Goal: Information Seeking & Learning: Learn about a topic

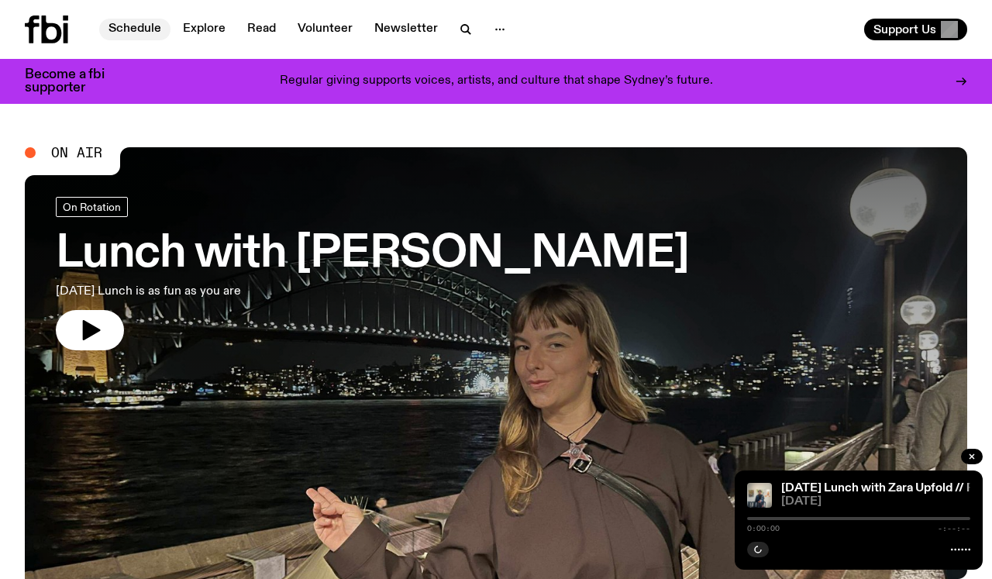
click at [135, 21] on link "Schedule" at bounding box center [134, 30] width 71 height 22
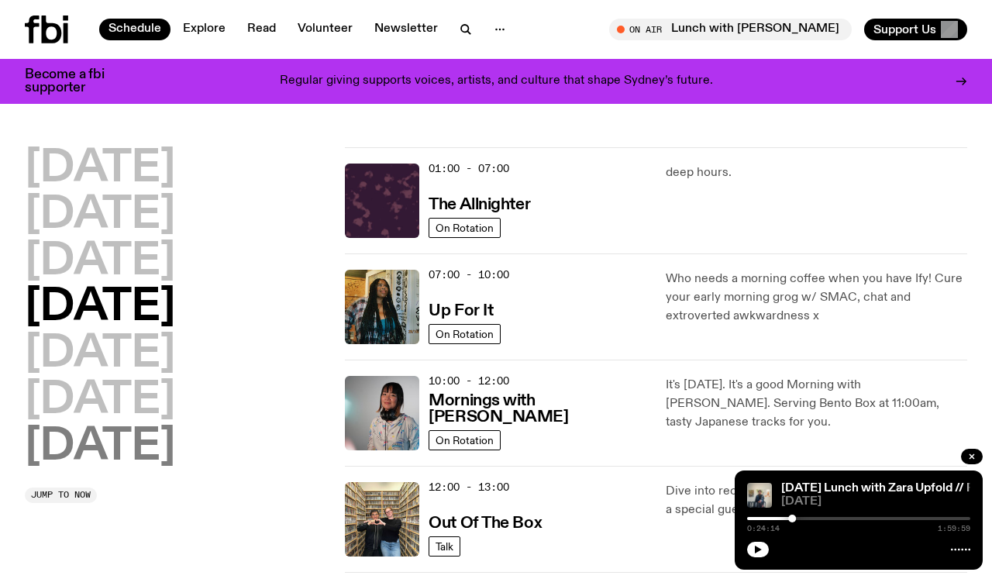
click at [104, 447] on h2 "[DATE]" at bounding box center [100, 447] width 150 height 43
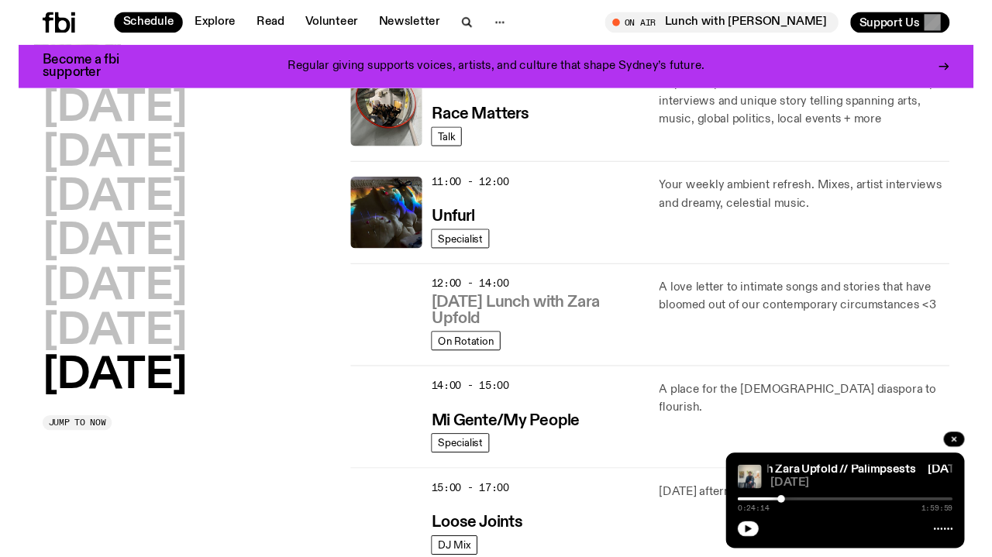
scroll to position [497, 0]
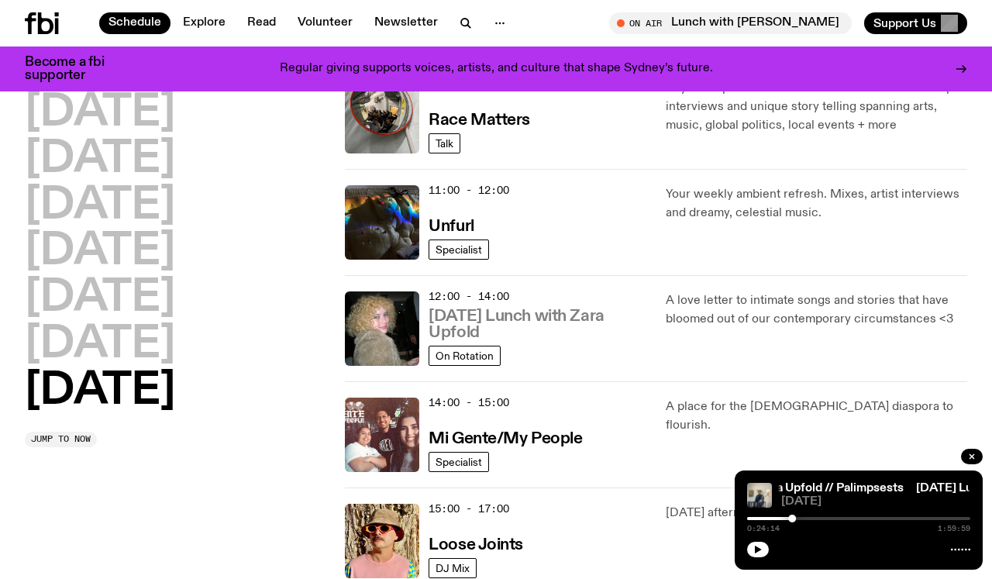
click at [553, 316] on h3 "[DATE] Lunch with Zara Upfold" at bounding box center [538, 325] width 218 height 33
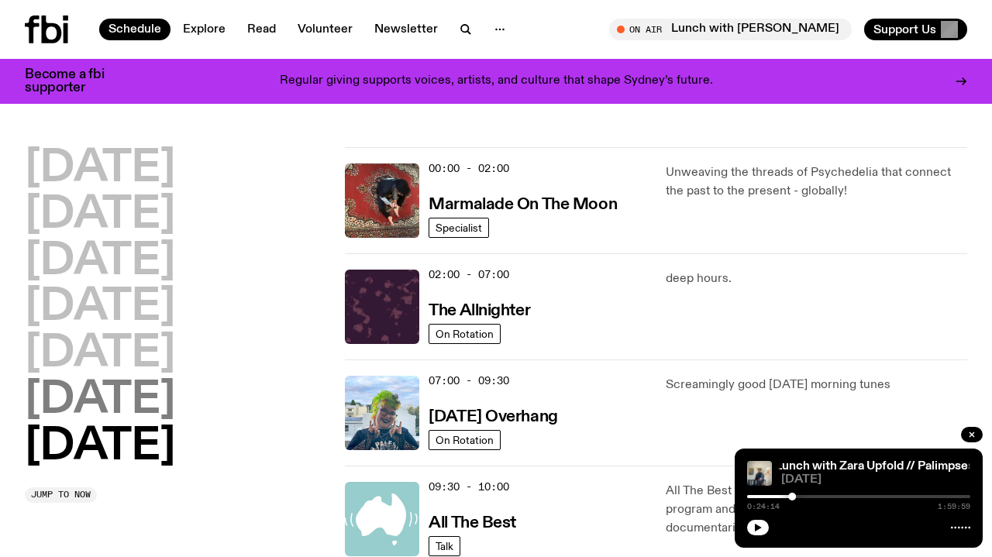
scroll to position [0, 0]
click at [175, 390] on h2 "[DATE]" at bounding box center [100, 400] width 150 height 43
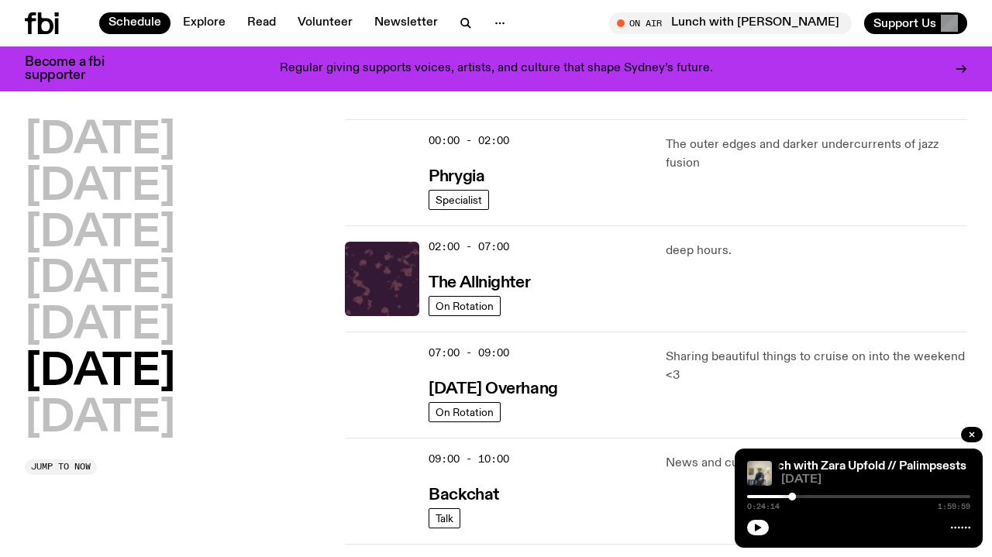
scroll to position [12, 0]
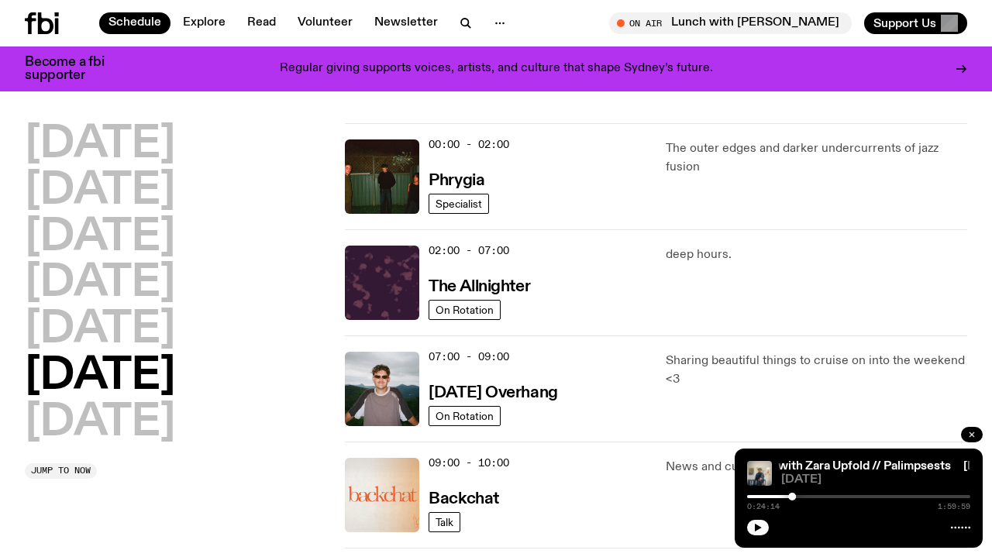
click at [972, 434] on icon "button" at bounding box center [972, 435] width 5 height 5
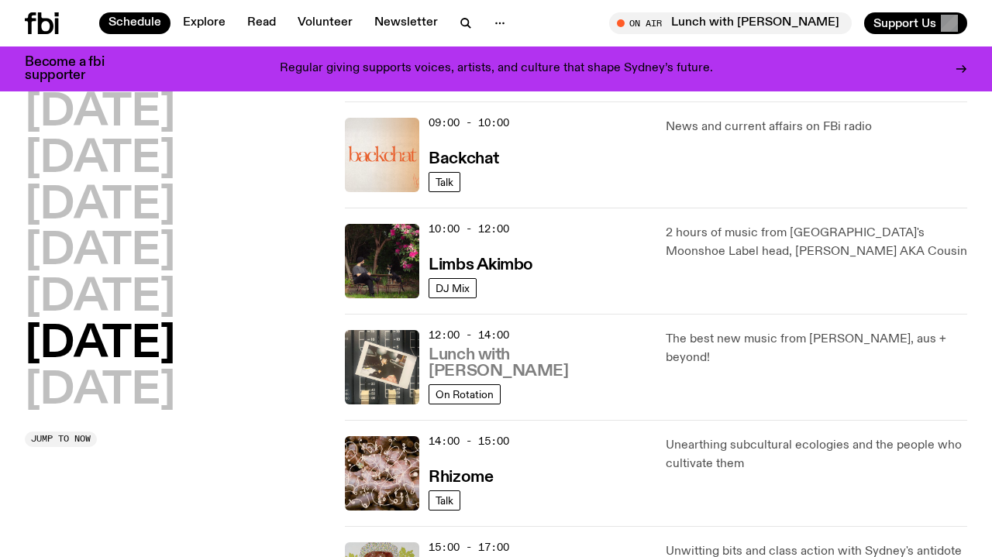
scroll to position [358, 0]
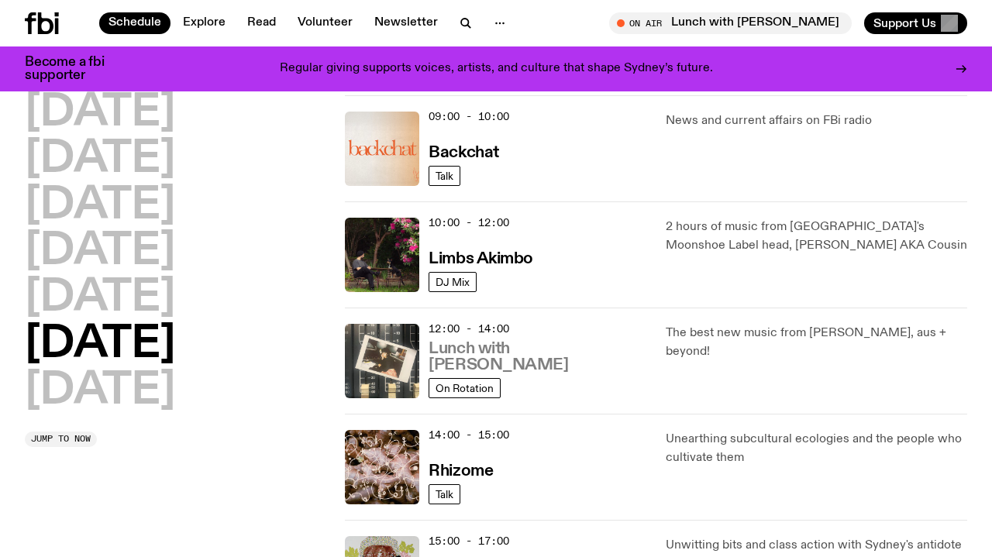
click at [526, 363] on h3 "Lunch with Ella Avni" at bounding box center [538, 357] width 218 height 33
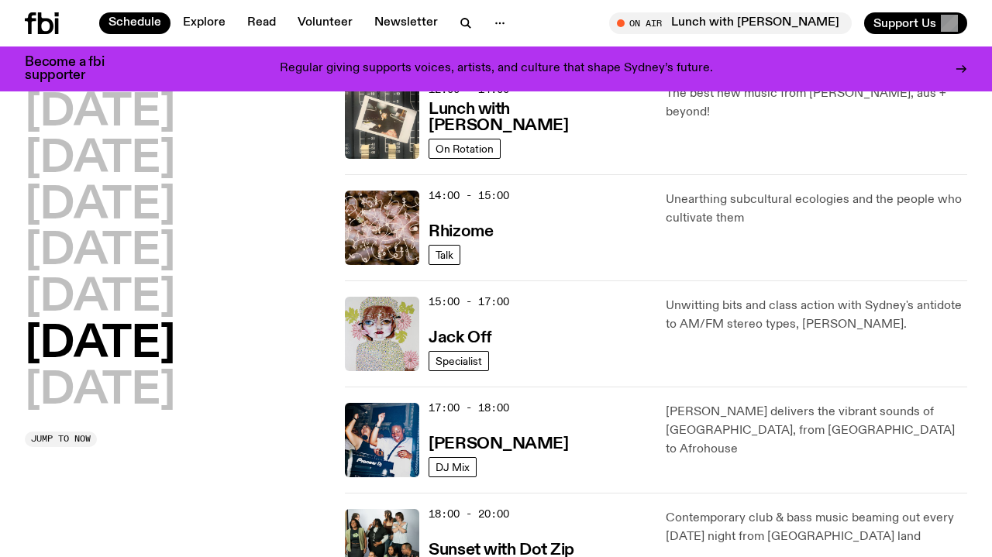
scroll to position [604, 0]
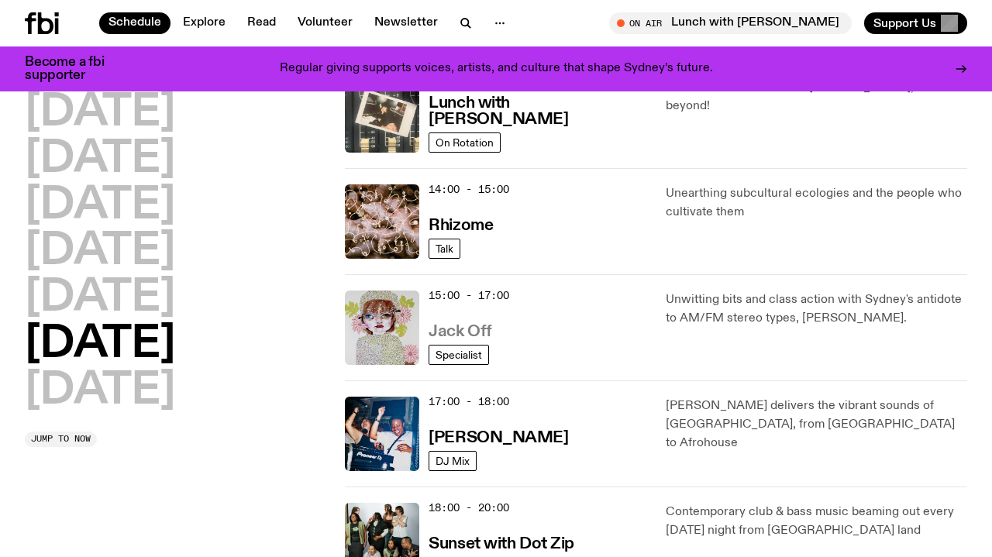
click at [451, 333] on h3 "Jack Off" at bounding box center [460, 332] width 63 height 16
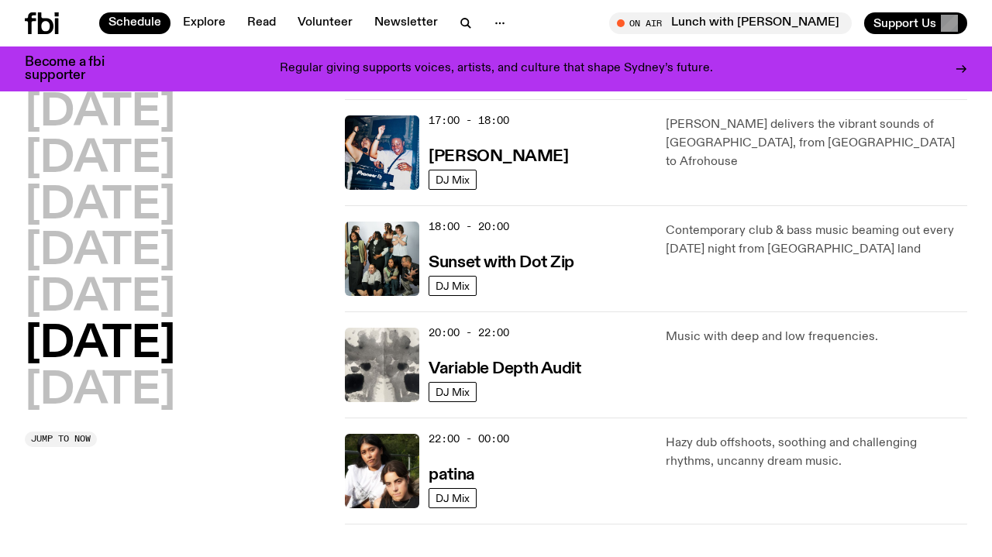
scroll to position [920, 0]
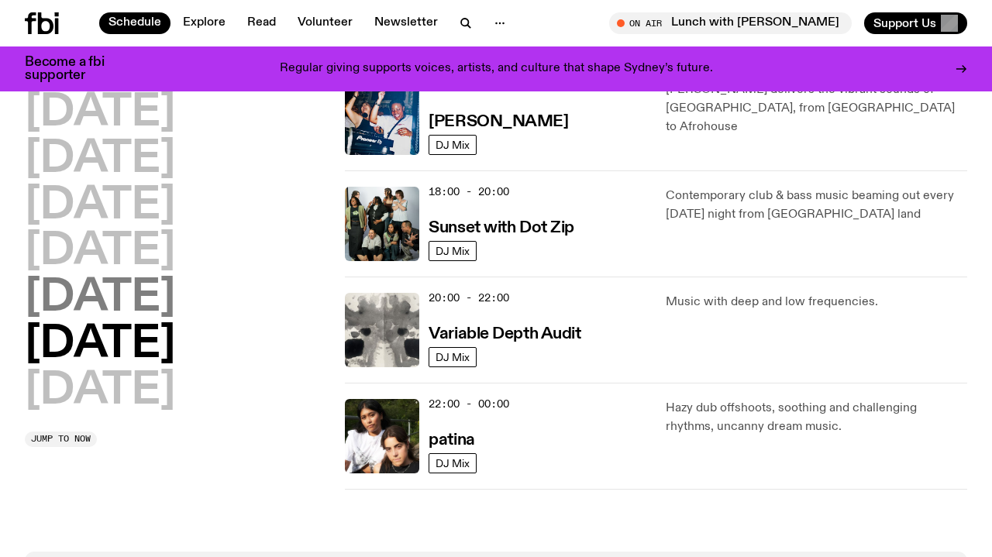
click at [119, 309] on h2 "Friday" at bounding box center [100, 298] width 150 height 43
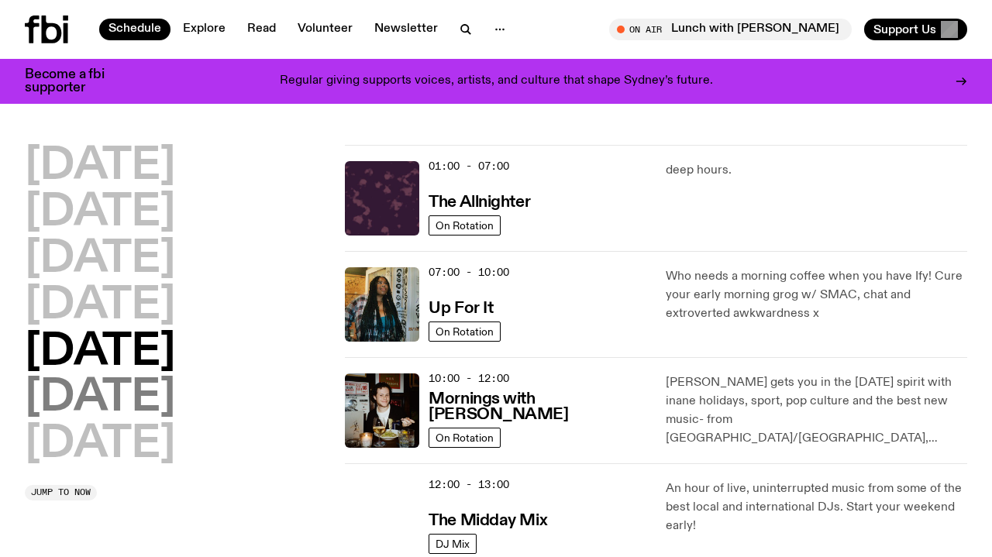
scroll to position [0, 0]
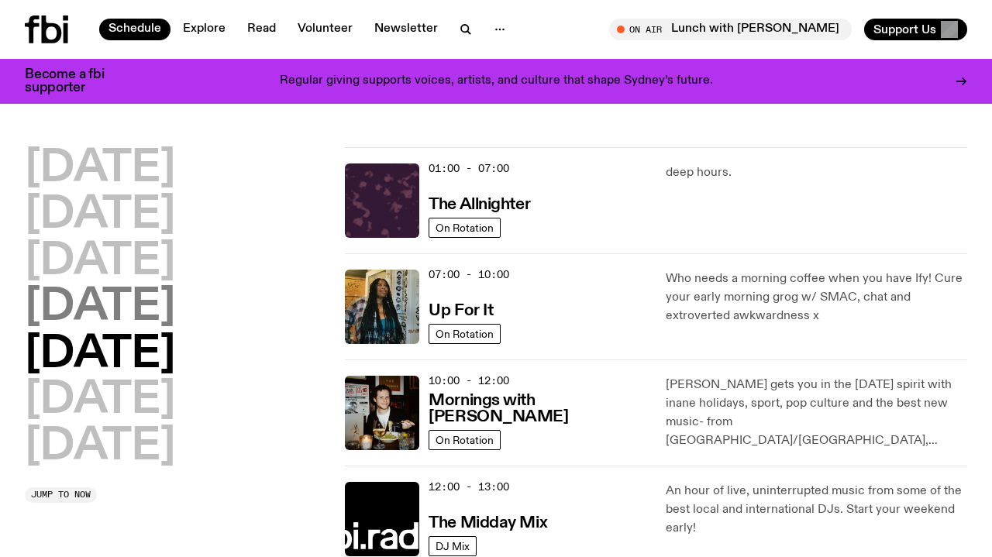
click at [88, 311] on h2 "Thursday" at bounding box center [100, 307] width 150 height 43
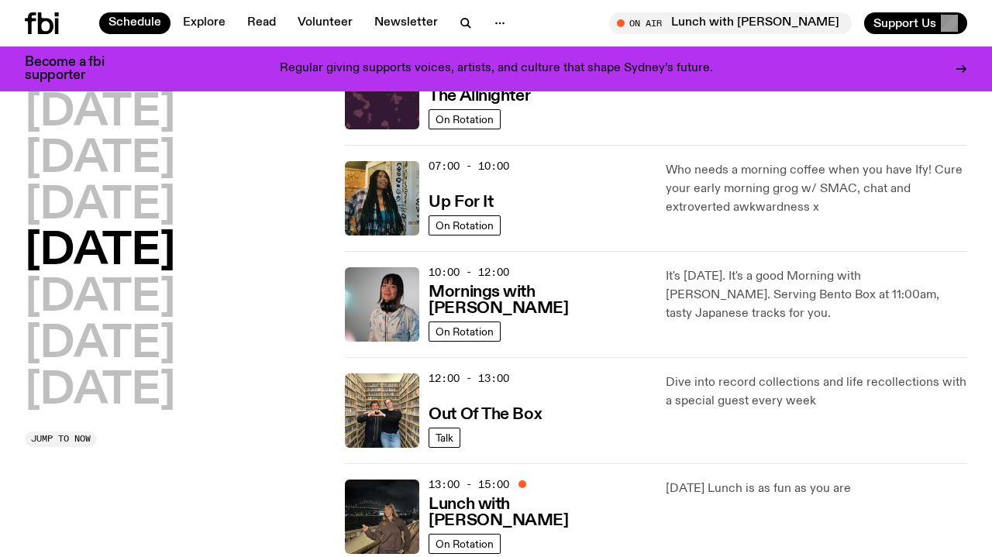
scroll to position [98, 0]
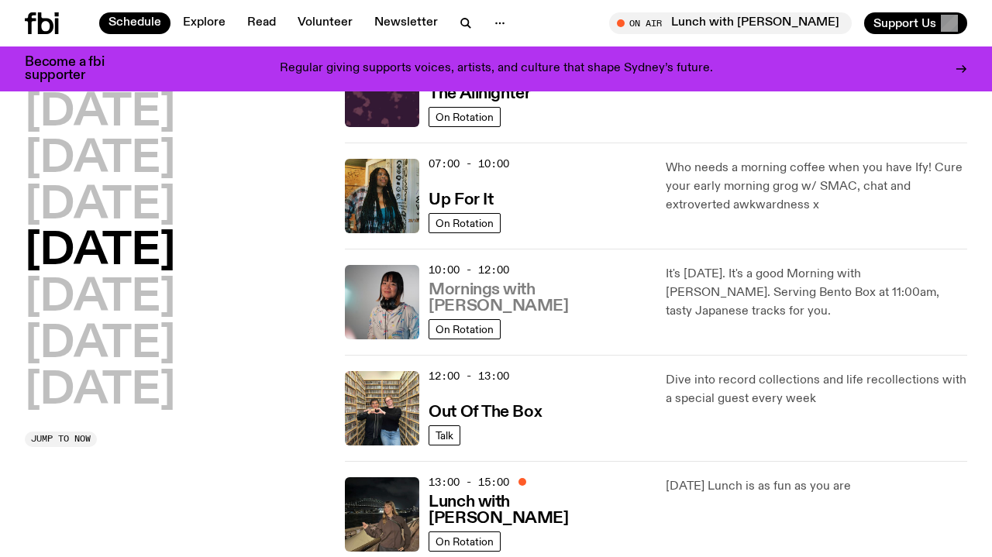
click at [563, 310] on h3 "Mornings with Kana Frazer" at bounding box center [538, 298] width 218 height 33
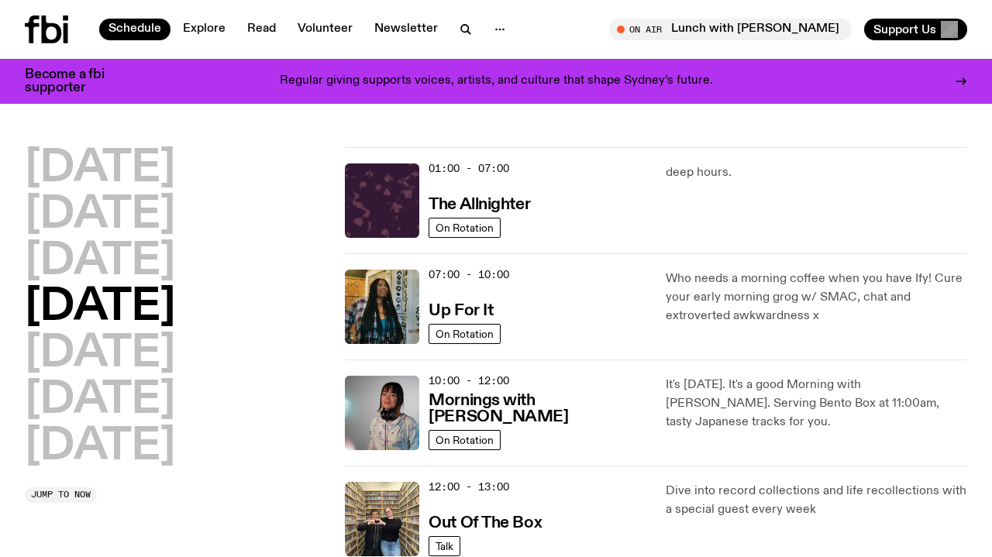
scroll to position [0, 0]
click at [463, 312] on h3 "Up For It" at bounding box center [461, 311] width 64 height 16
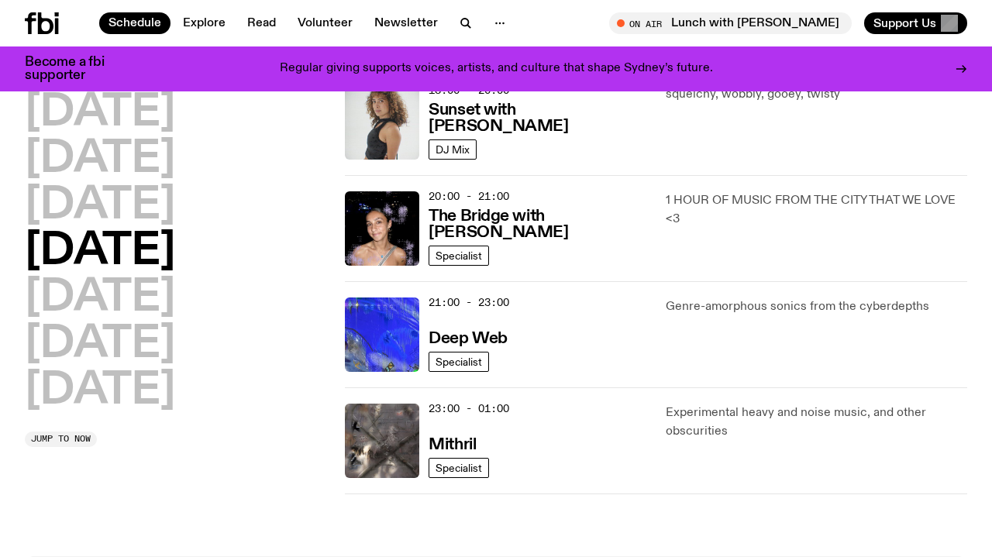
scroll to position [702, 0]
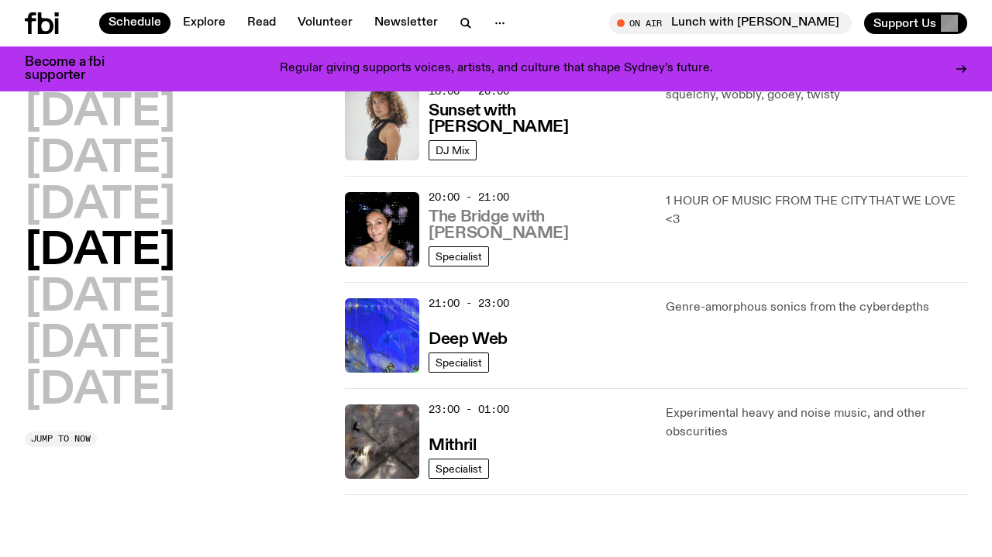
click at [508, 236] on h3 "The Bridge with Kez Finn" at bounding box center [538, 225] width 218 height 33
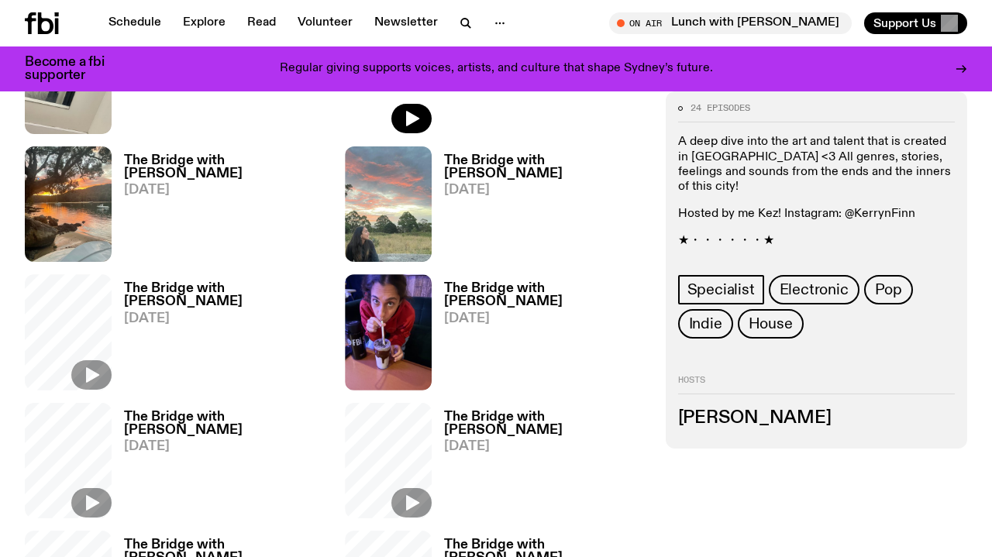
scroll to position [595, 0]
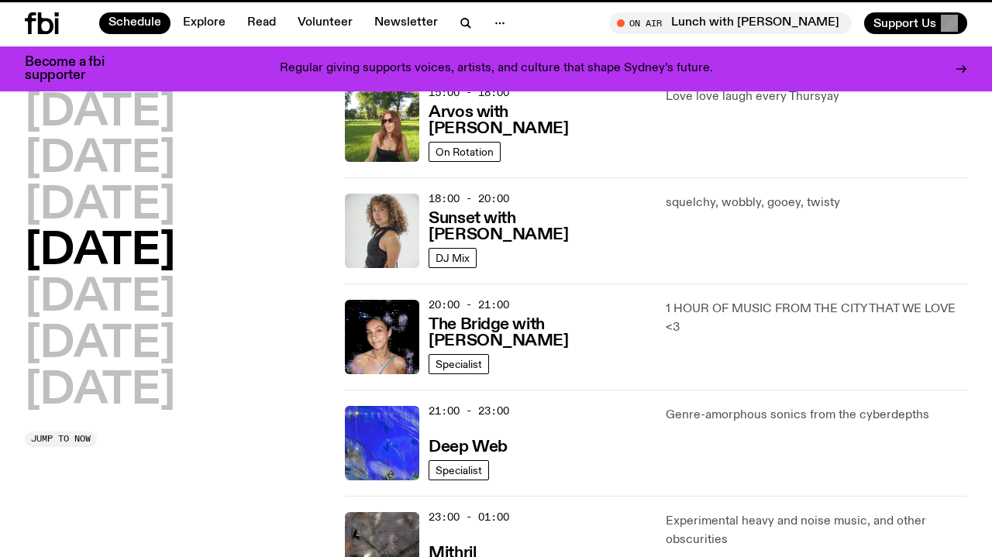
scroll to position [702, 0]
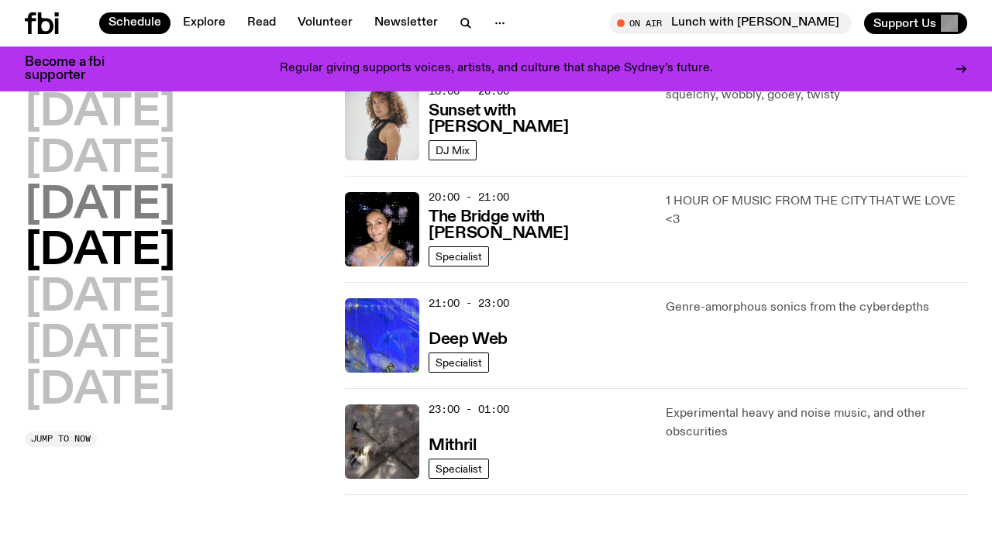
click at [175, 203] on h2 "Wednesday" at bounding box center [100, 206] width 150 height 43
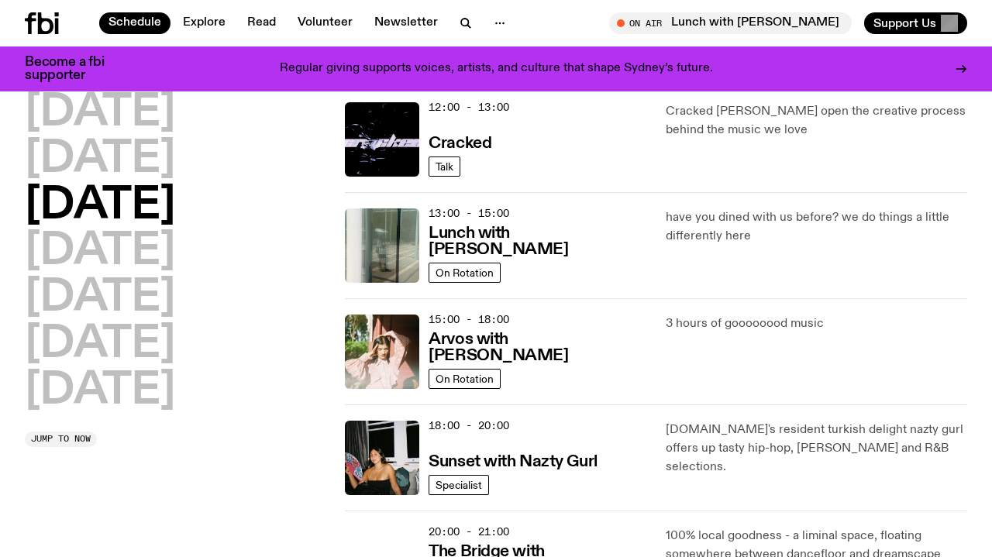
scroll to position [364, 0]
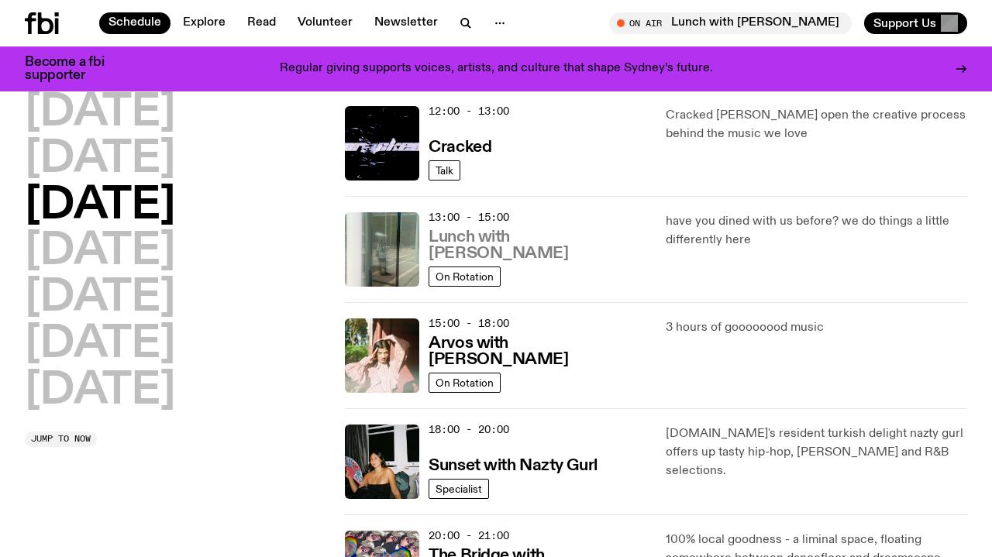
click at [575, 253] on h3 "Lunch with Louisa Christie" at bounding box center [538, 246] width 218 height 33
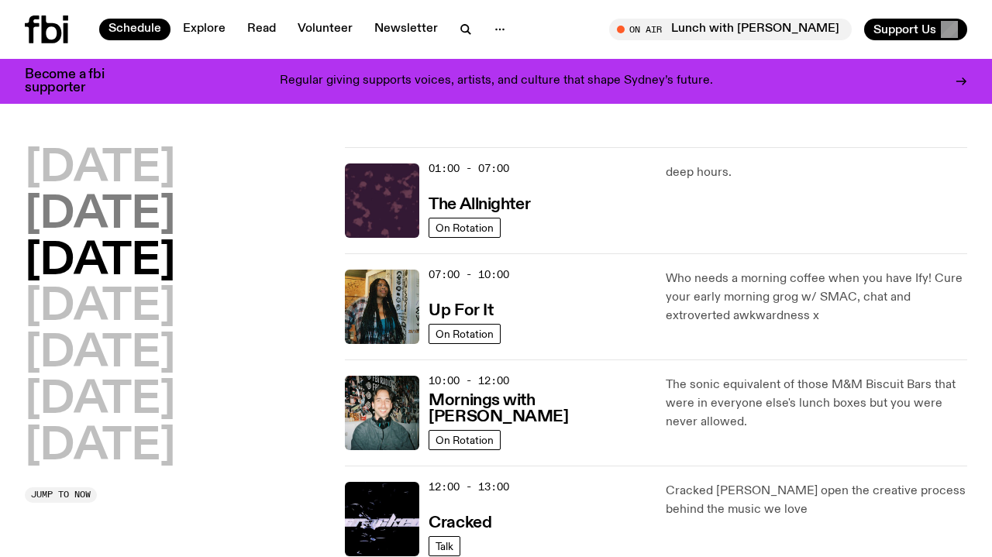
scroll to position [0, 0]
click at [166, 216] on h2 "Tuesday" at bounding box center [100, 215] width 150 height 43
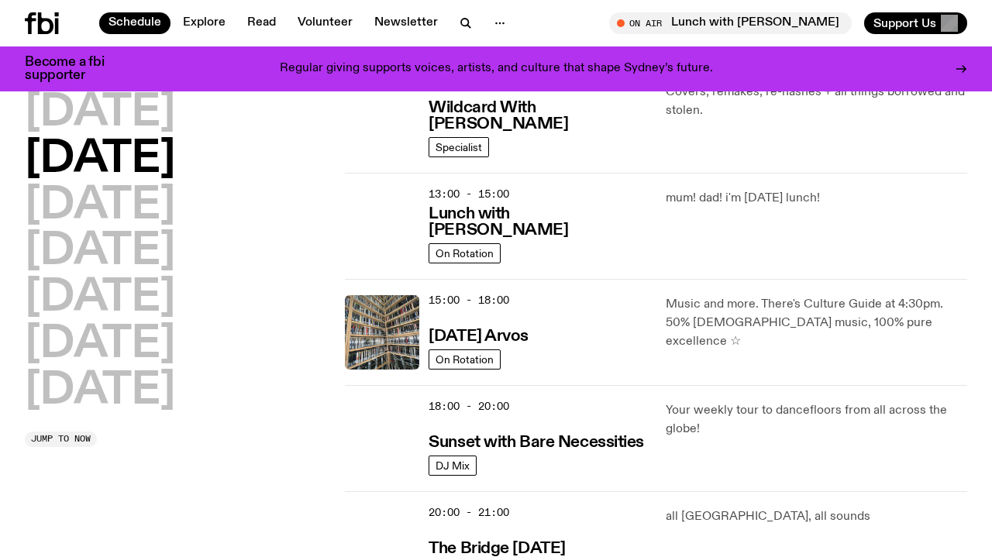
scroll to position [389, 0]
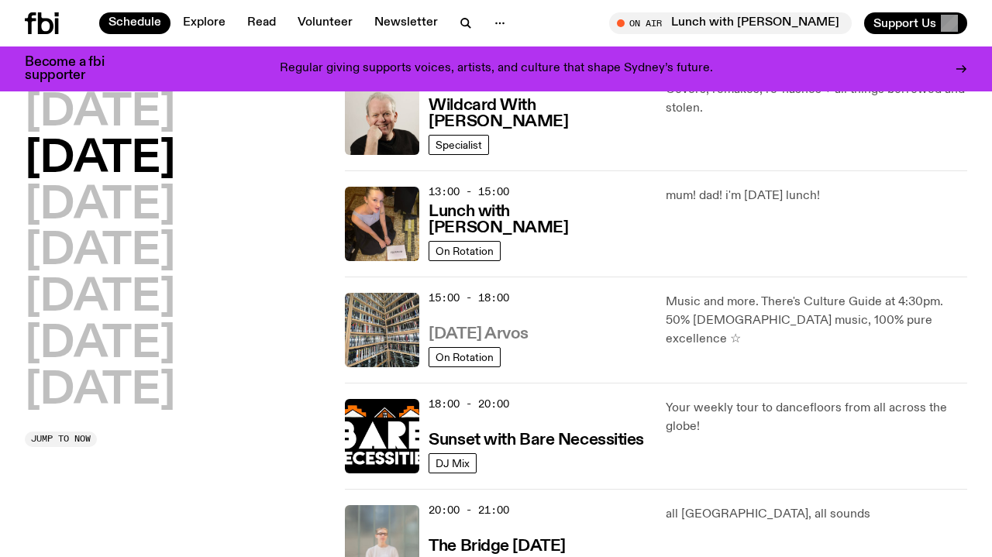
click at [494, 329] on h3 "[DATE] Arvos" at bounding box center [479, 334] width 100 height 16
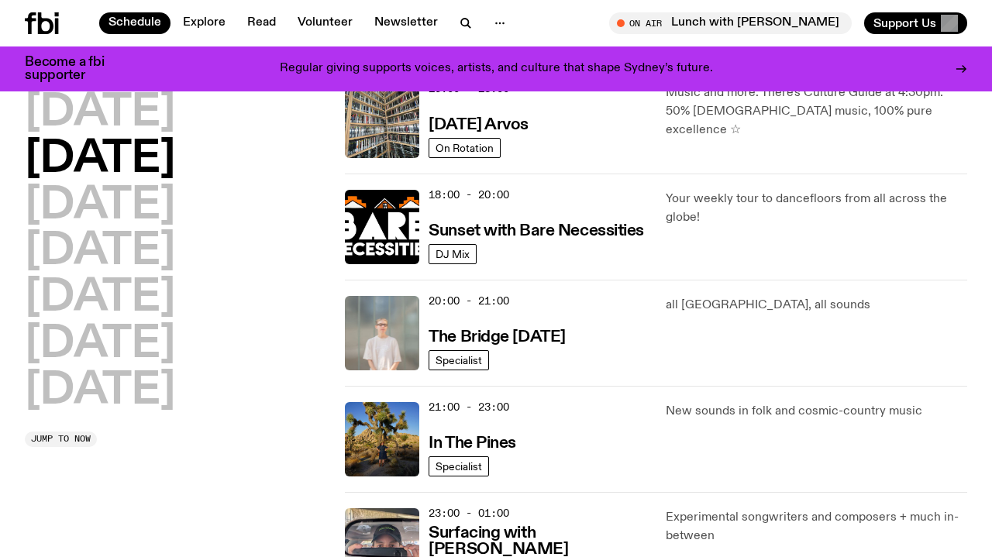
scroll to position [590, 0]
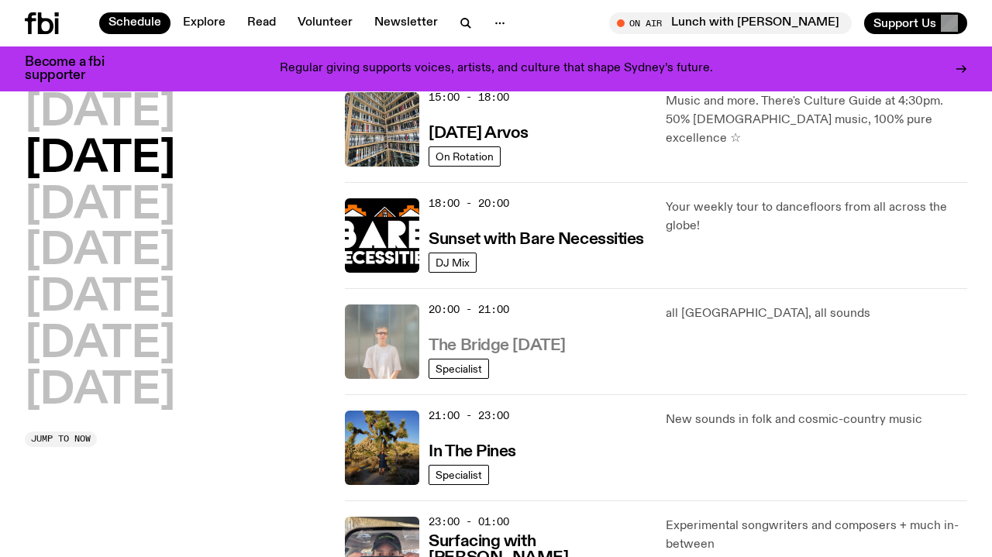
click at [518, 348] on h3 "The Bridge Tuesday" at bounding box center [497, 346] width 137 height 16
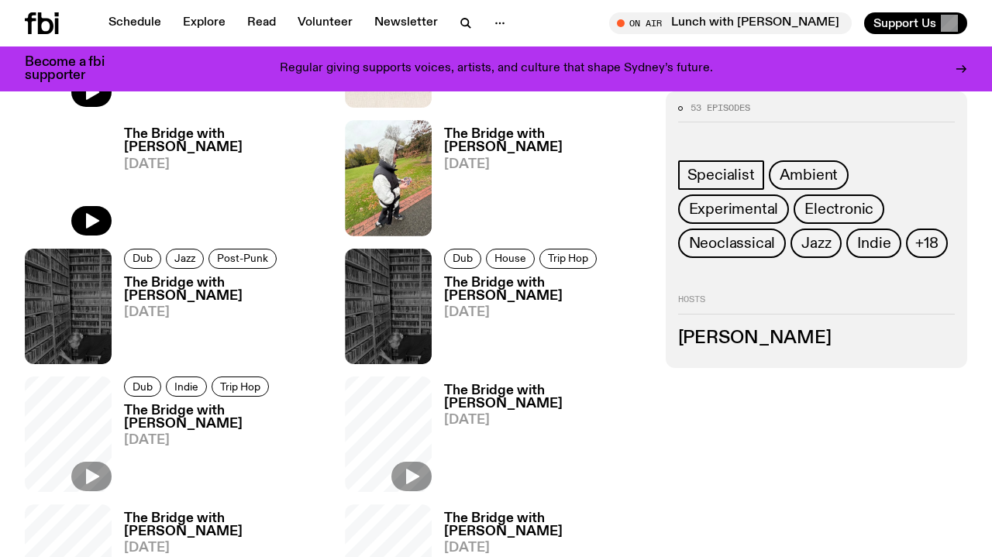
scroll to position [737, 0]
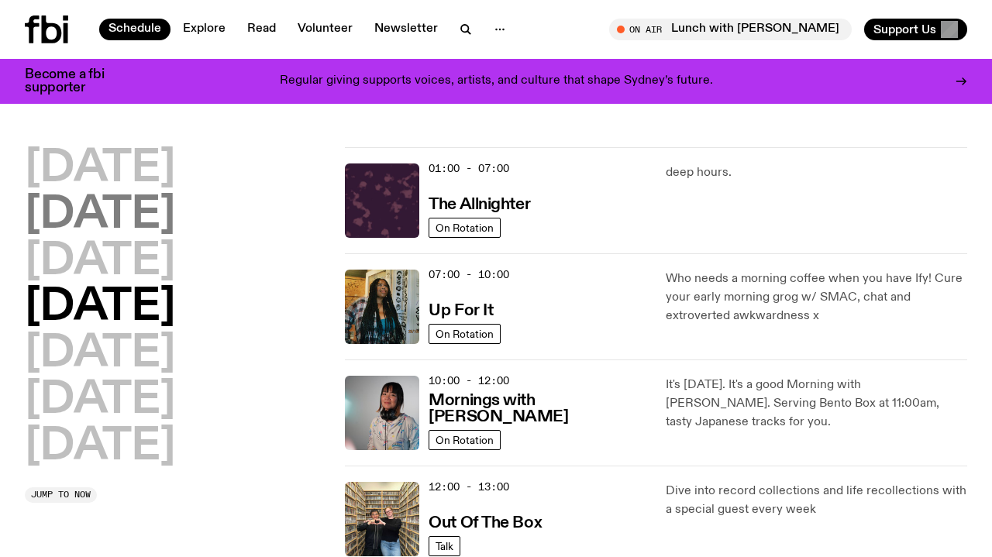
click at [133, 210] on h2 "Tuesday" at bounding box center [100, 215] width 150 height 43
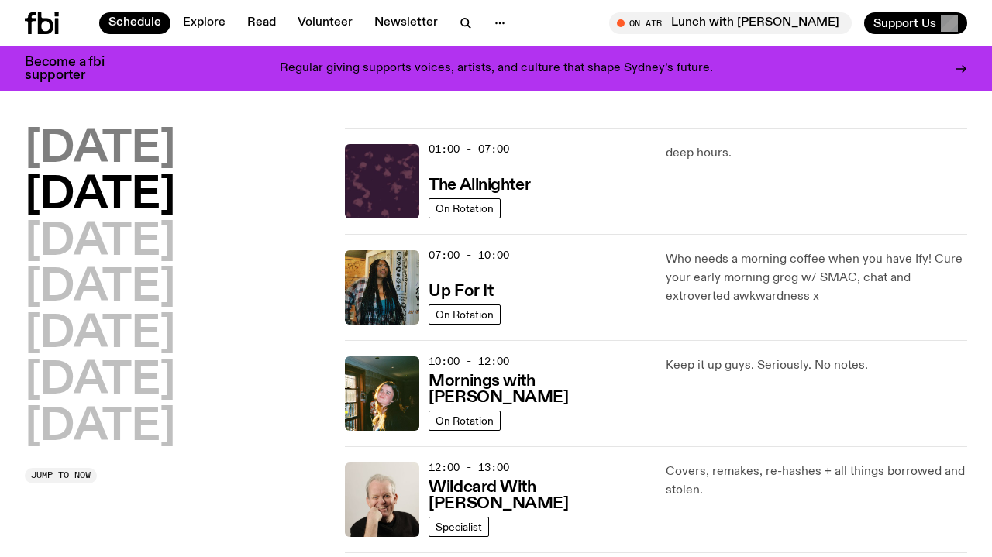
click at [95, 163] on h2 "Monday" at bounding box center [100, 149] width 150 height 43
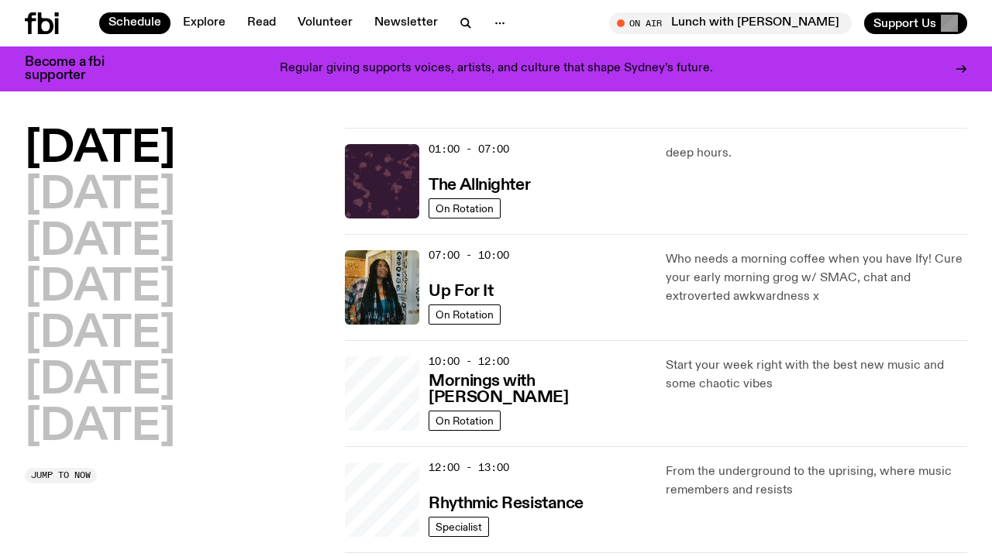
scroll to position [43, 0]
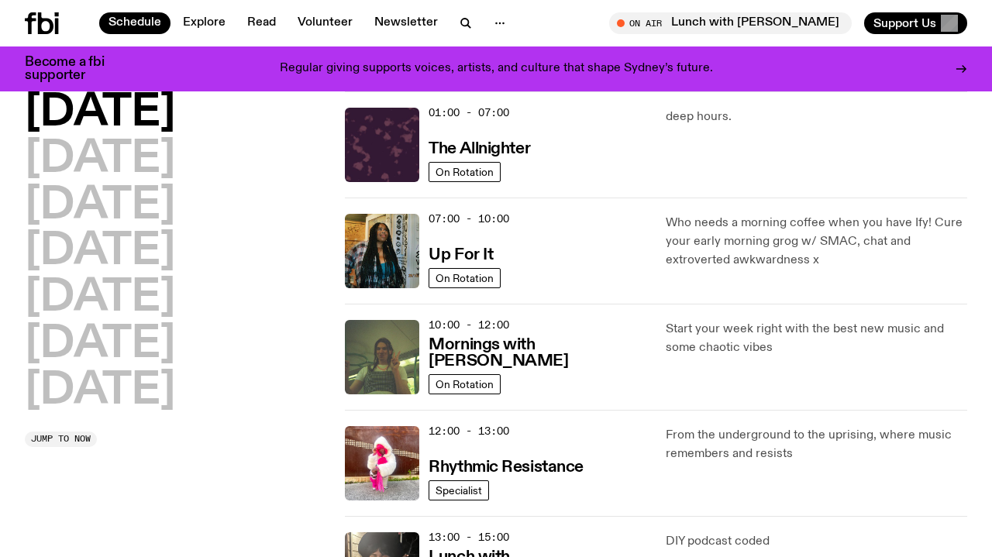
click at [124, 119] on h2 "Monday" at bounding box center [100, 112] width 150 height 43
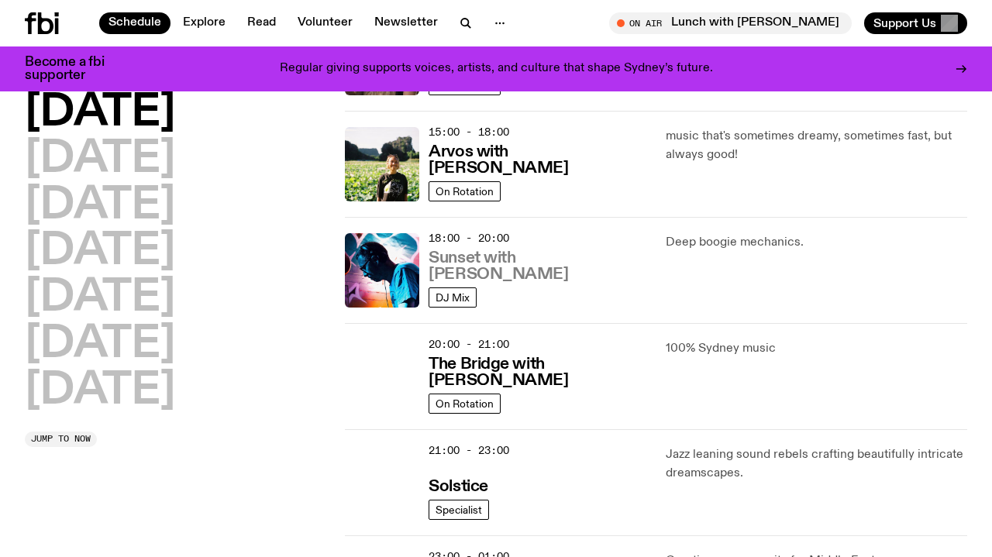
scroll to position [556, 0]
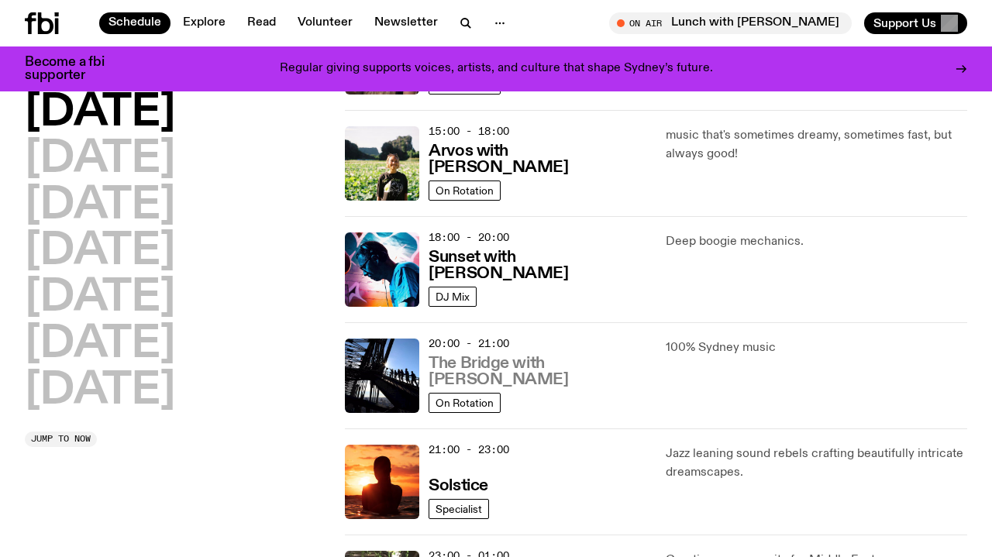
click at [550, 365] on h3 "The Bridge with Amelia Sparke" at bounding box center [538, 372] width 218 height 33
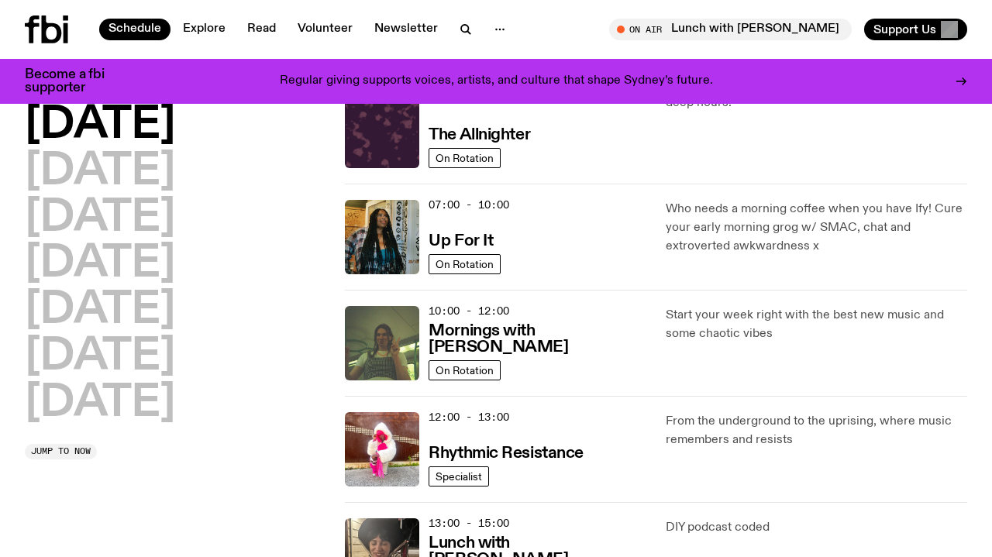
scroll to position [76, 0]
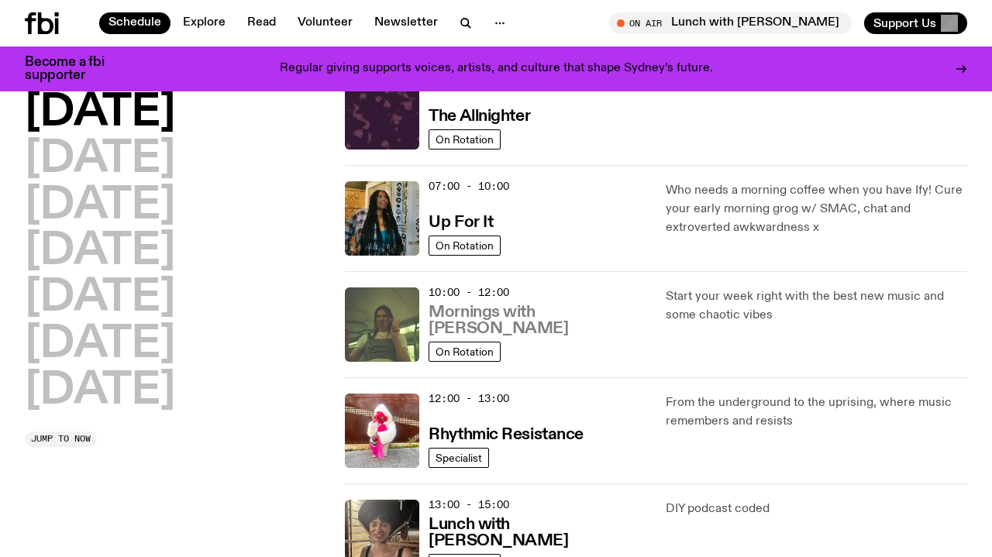
click at [490, 313] on h3 "Mornings with Jim Kretschmer" at bounding box center [538, 321] width 218 height 33
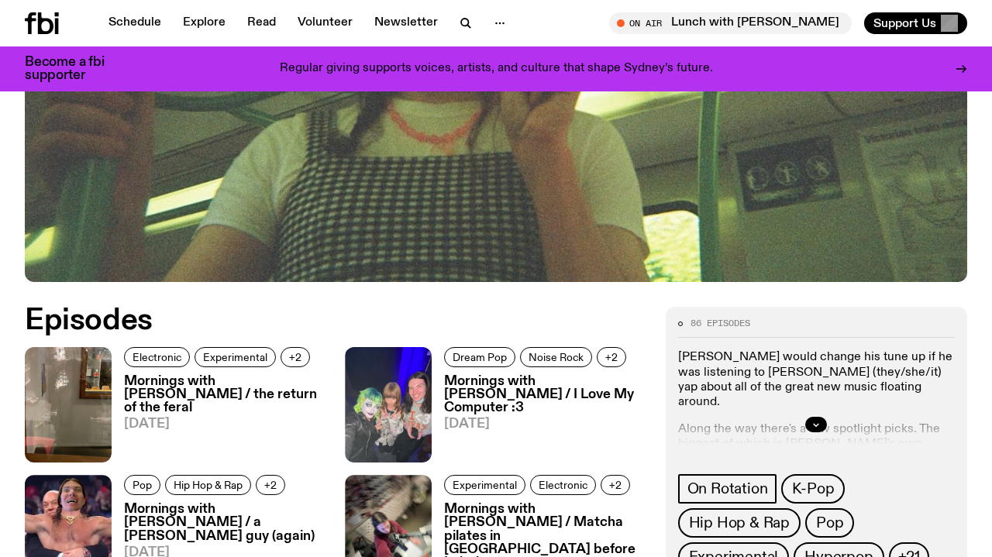
scroll to position [580, 0]
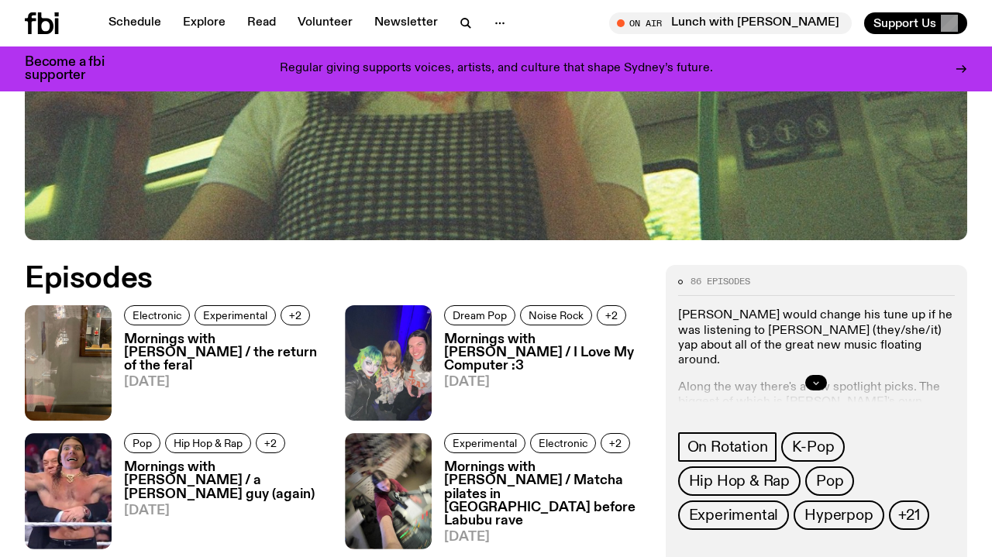
click at [816, 376] on button "button" at bounding box center [817, 383] width 22 height 16
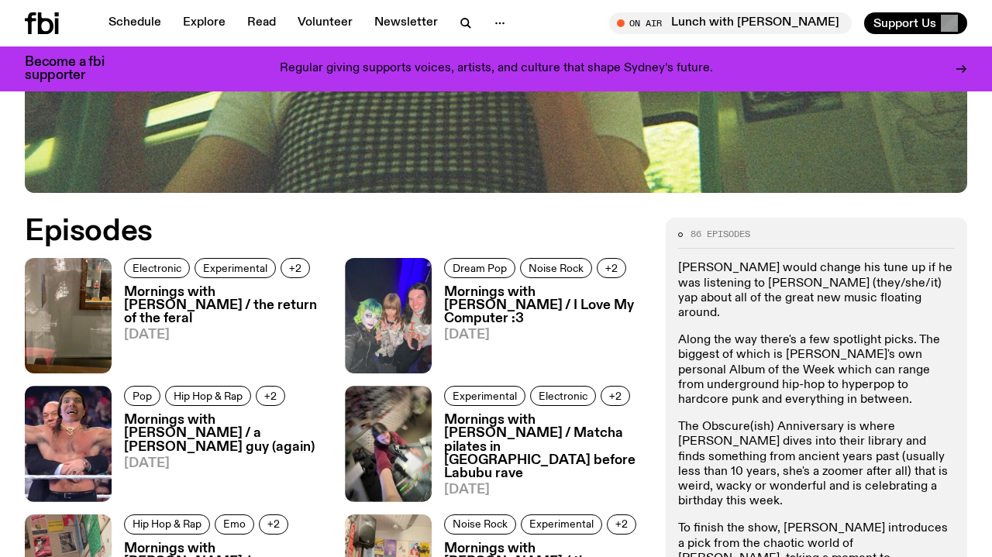
scroll to position [626, 0]
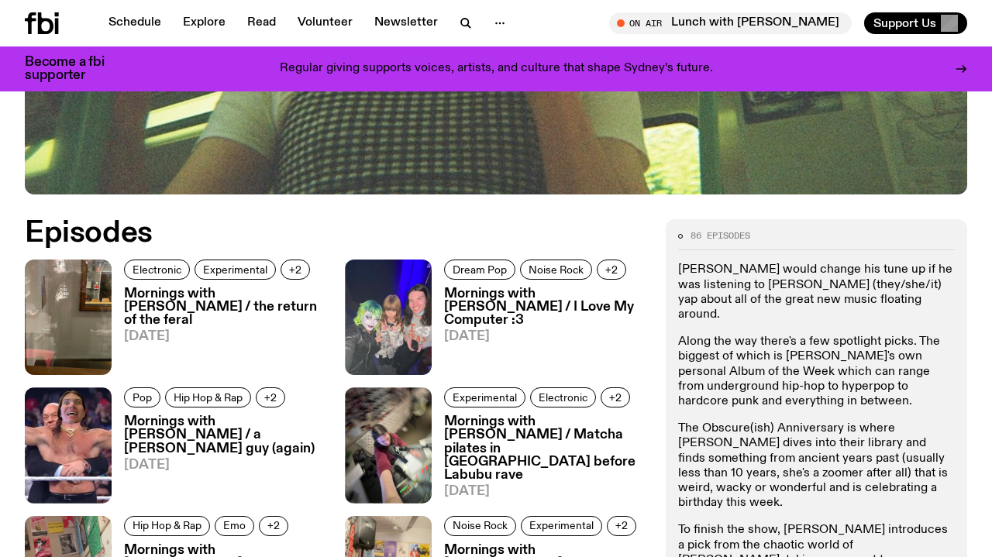
click at [224, 301] on h3 "Mornings with Jim Kretschmer / the return of the feral" at bounding box center [225, 308] width 202 height 40
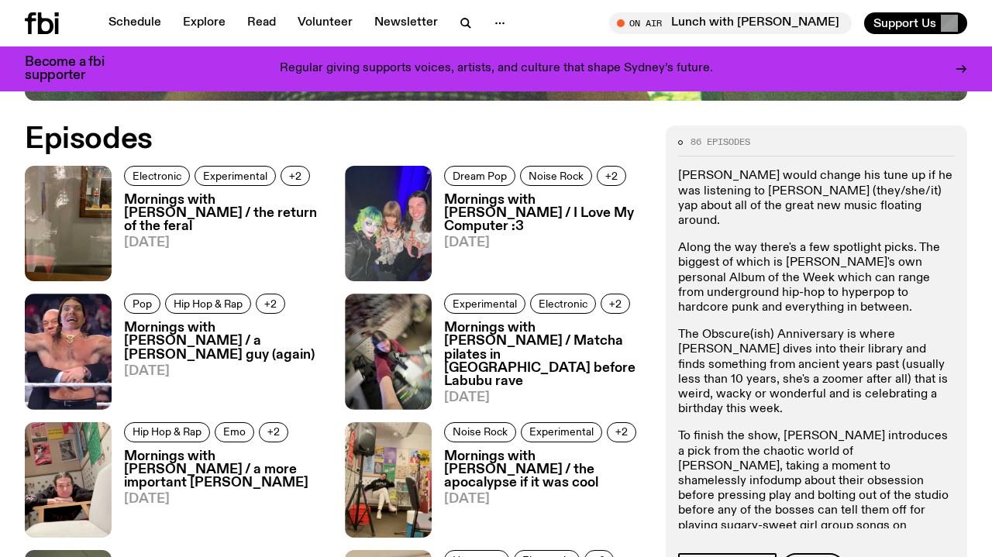
scroll to position [176, 0]
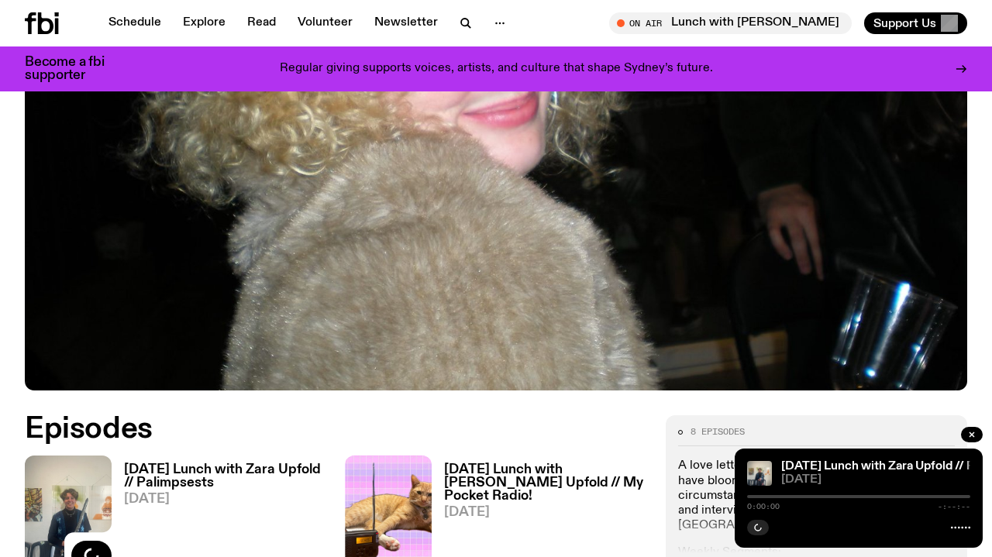
scroll to position [734, 0]
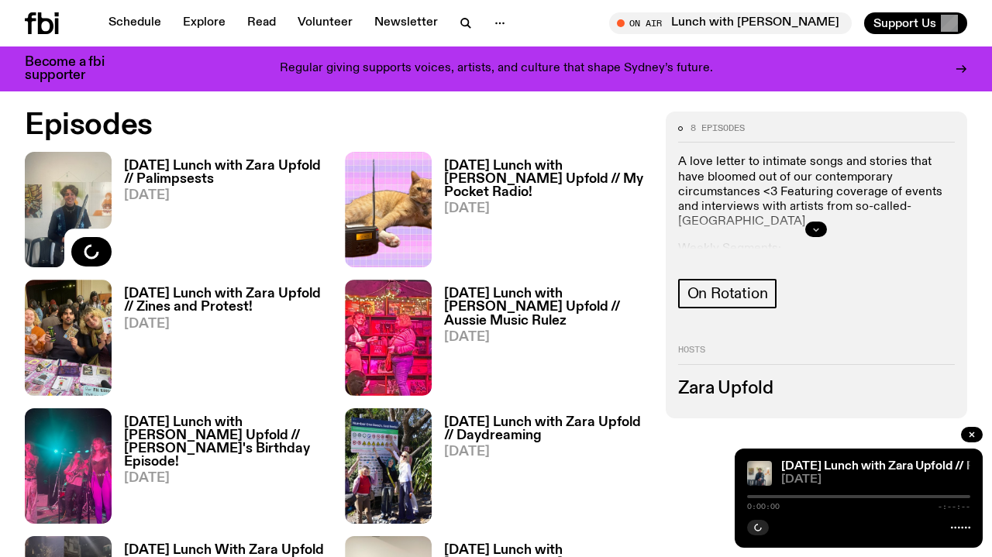
click at [813, 225] on button "button" at bounding box center [817, 230] width 22 height 16
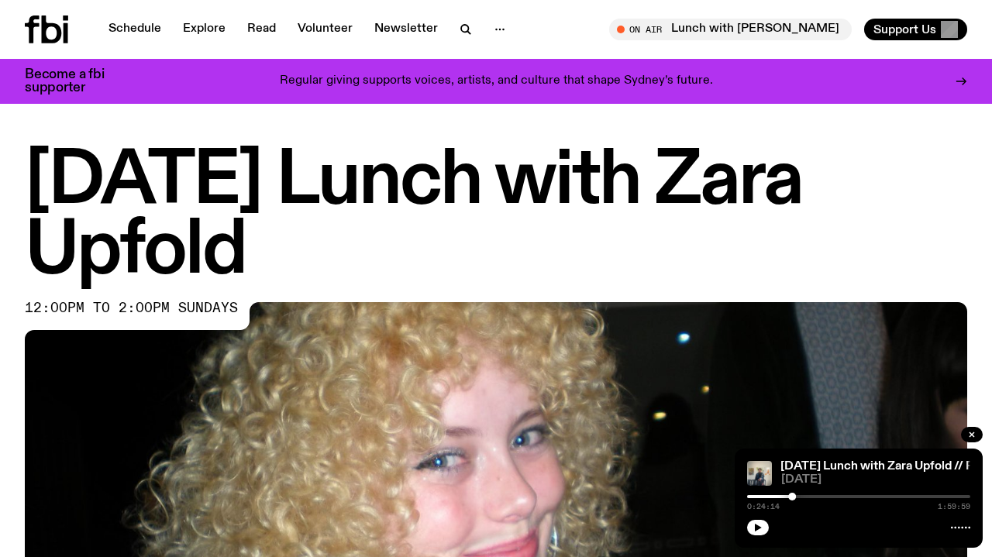
scroll to position [0, 0]
click at [972, 431] on icon "button" at bounding box center [972, 434] width 9 height 9
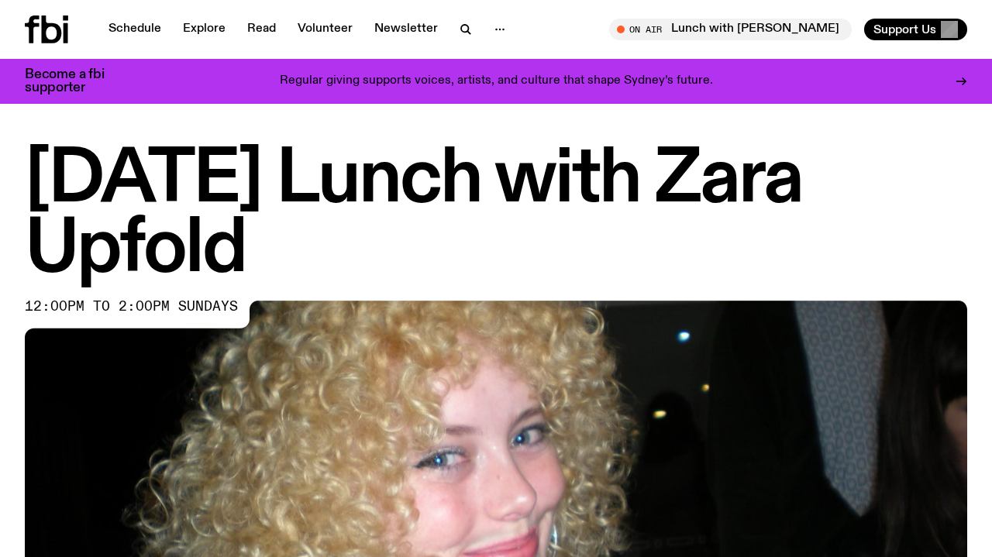
scroll to position [-1, 0]
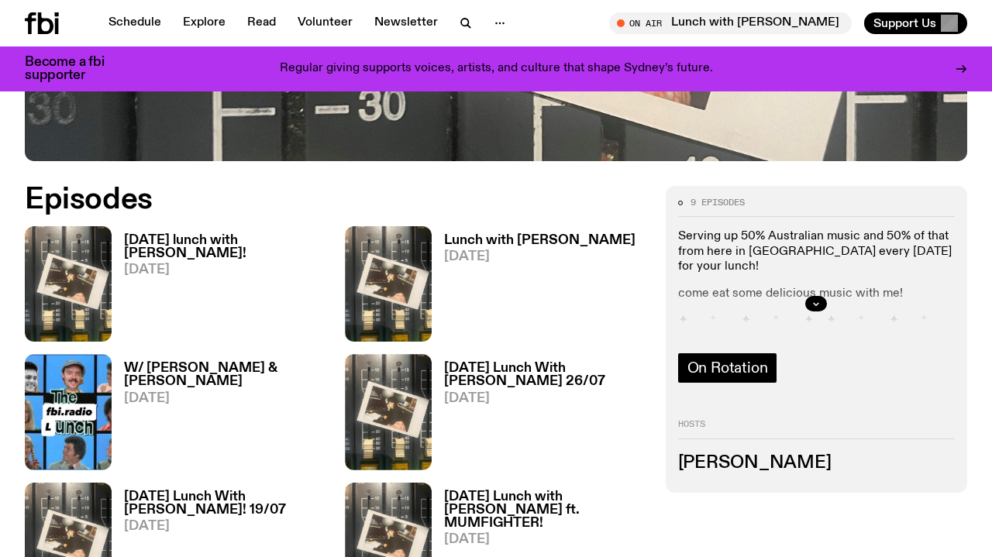
scroll to position [660, 0]
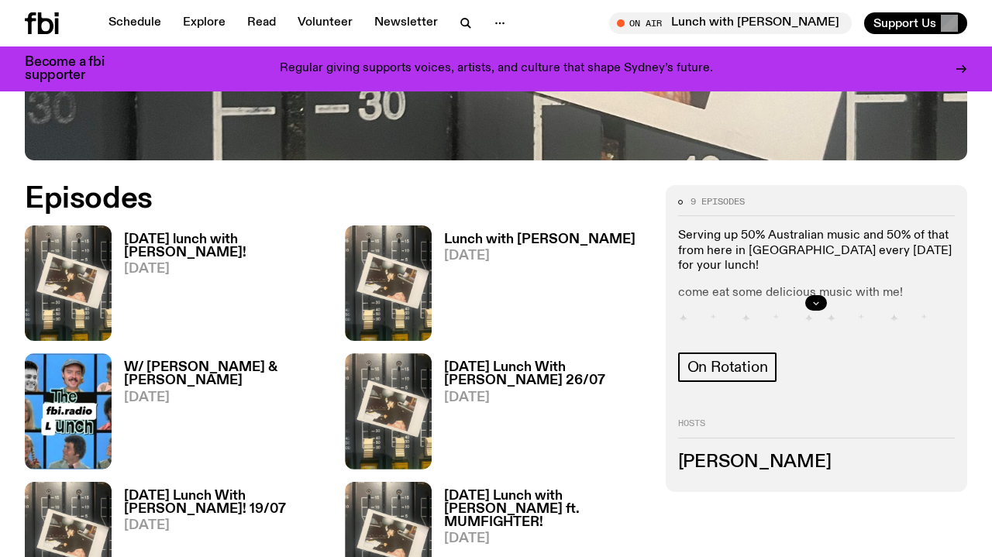
click at [811, 295] on button "button" at bounding box center [817, 303] width 22 height 16
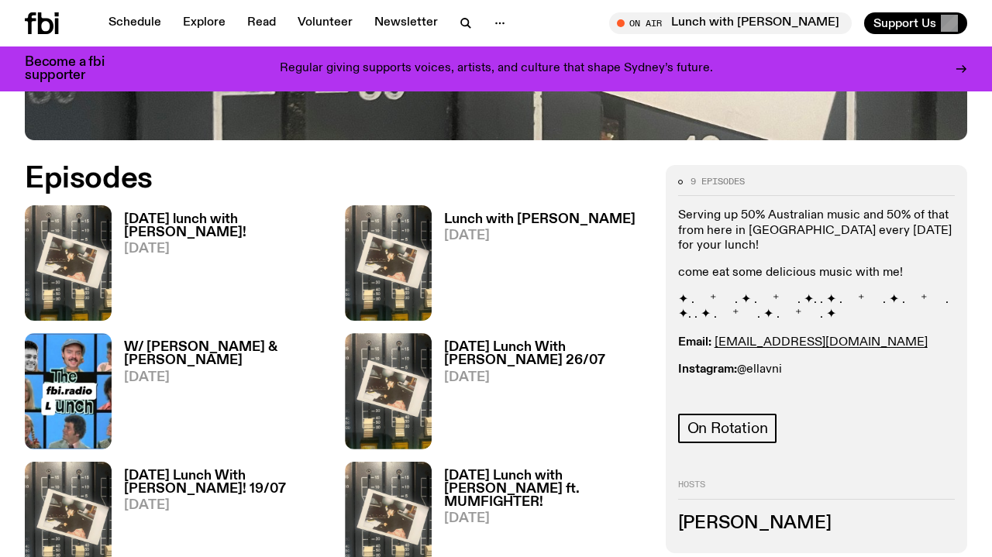
scroll to position [685, 0]
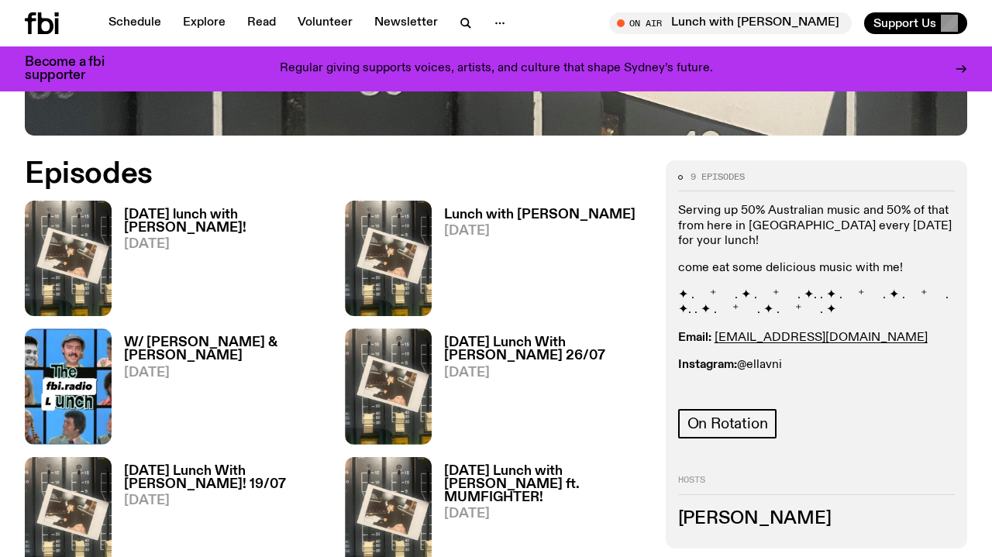
drag, startPoint x: 800, startPoint y: 281, endPoint x: 740, endPoint y: 281, distance: 59.7
click at [740, 358] on p "Instagram: @ellavni" at bounding box center [816, 365] width 277 height 15
copy p "@ellavni"
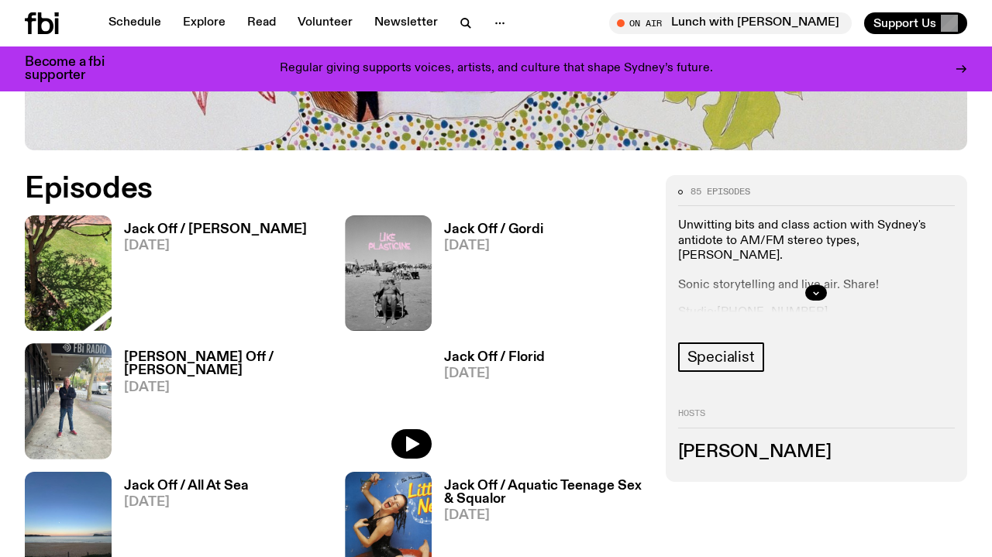
scroll to position [602, 0]
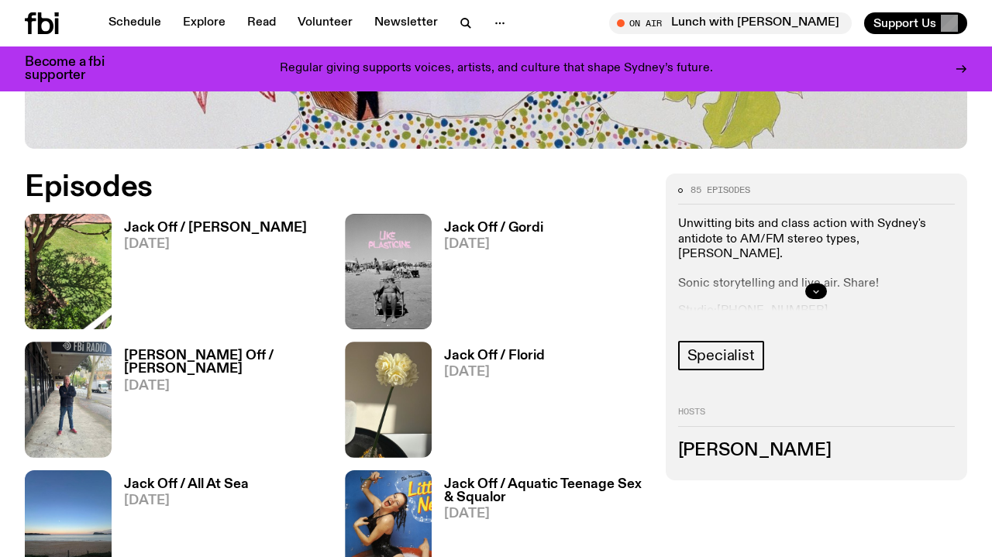
click at [820, 295] on icon "button" at bounding box center [816, 291] width 9 height 9
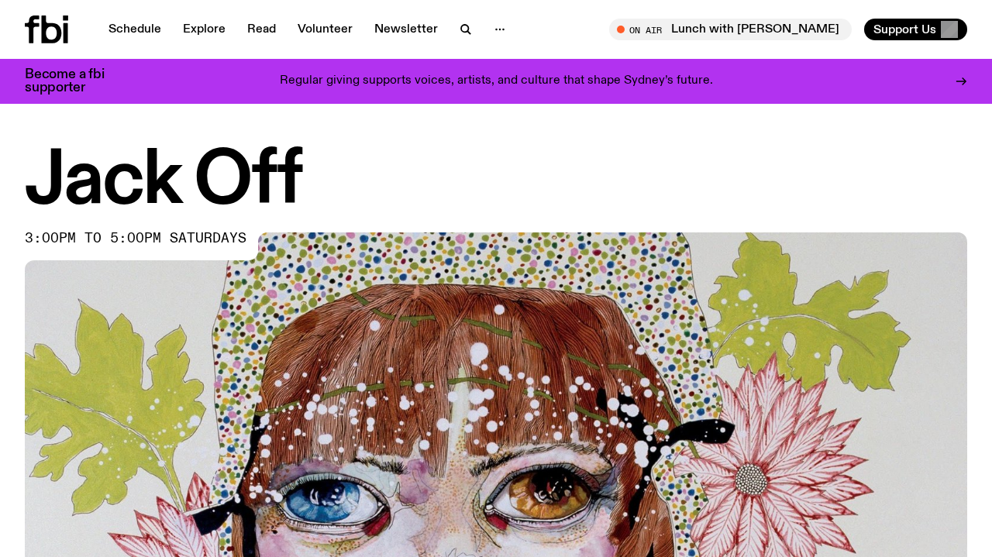
scroll to position [0, 0]
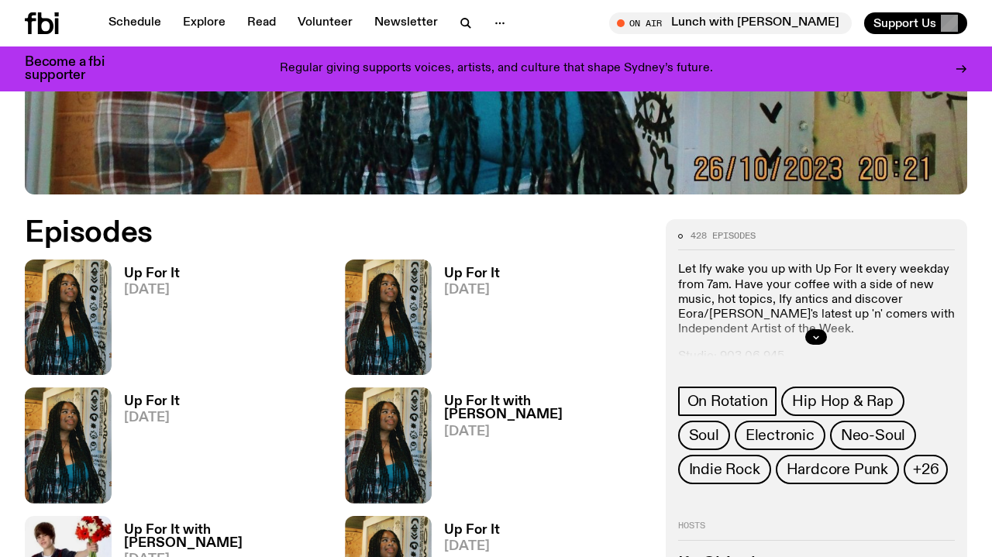
scroll to position [647, 0]
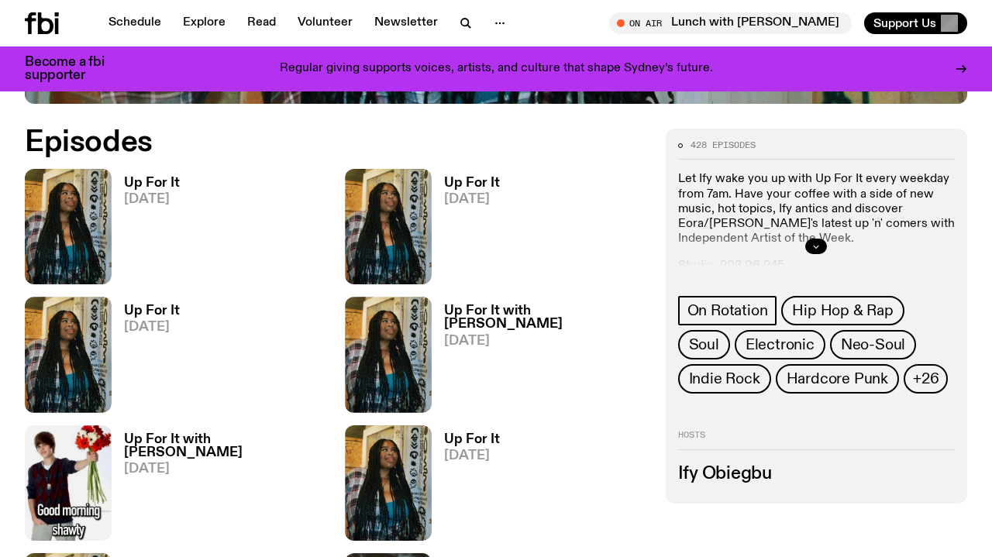
click at [816, 247] on icon "button" at bounding box center [816, 247] width 5 height 2
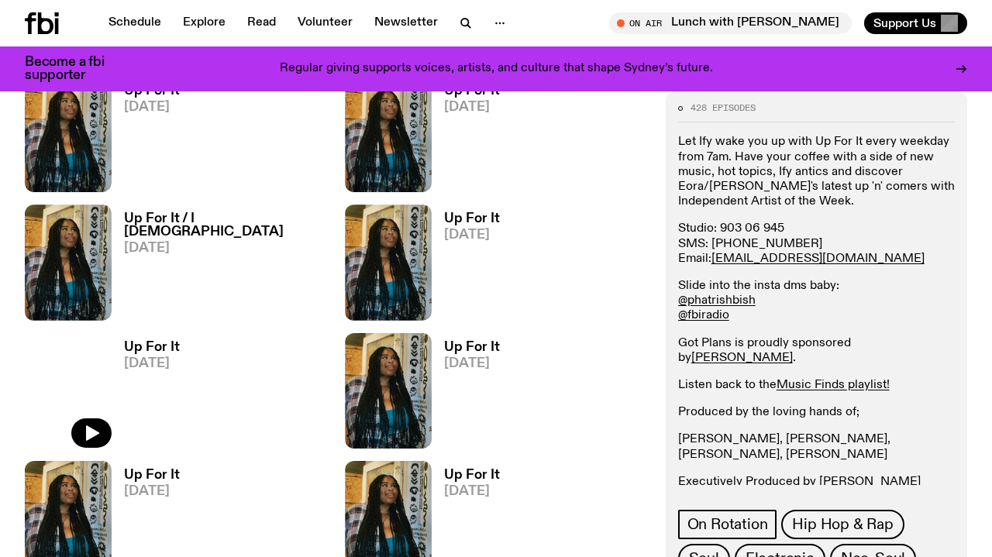
scroll to position [264, 0]
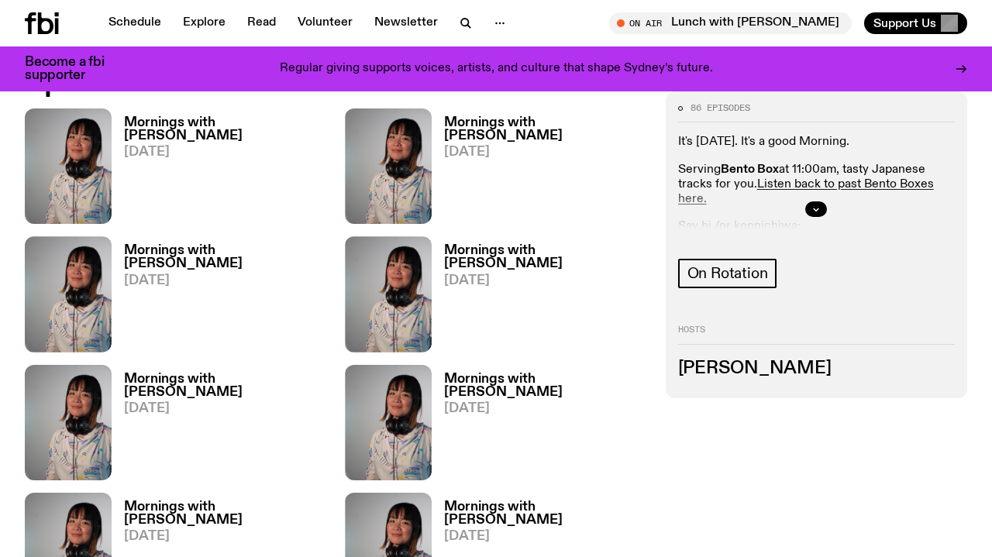
scroll to position [766, 0]
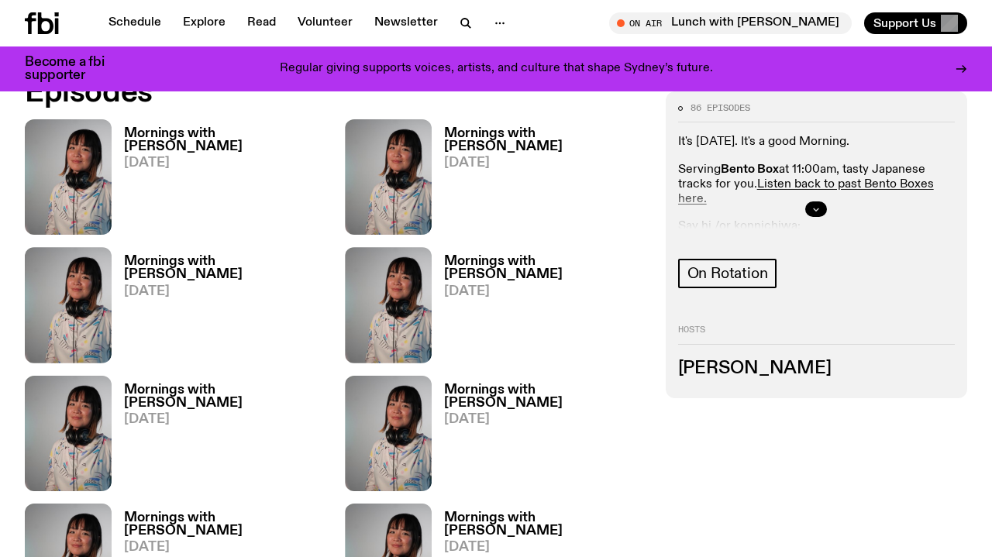
click at [820, 208] on icon "button" at bounding box center [816, 209] width 9 height 9
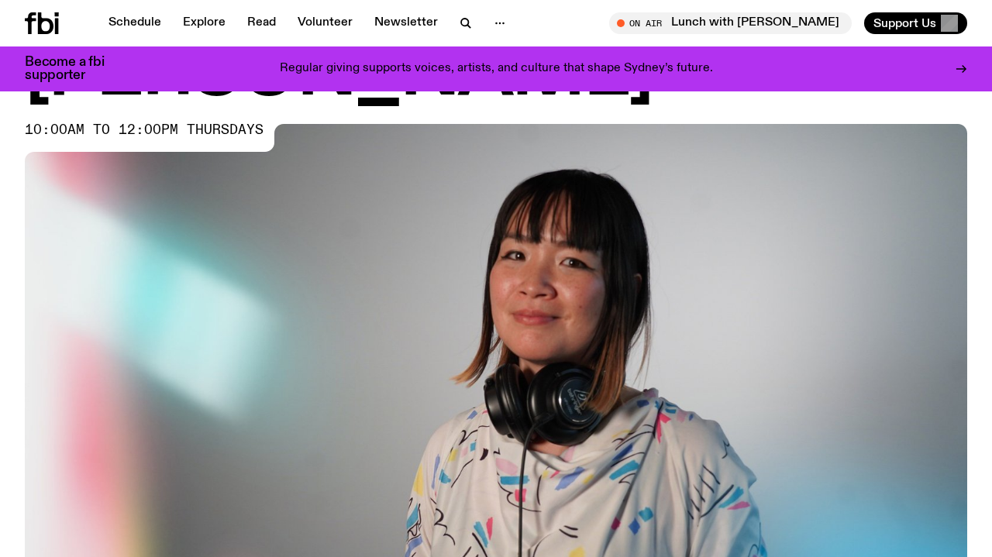
scroll to position [93, 0]
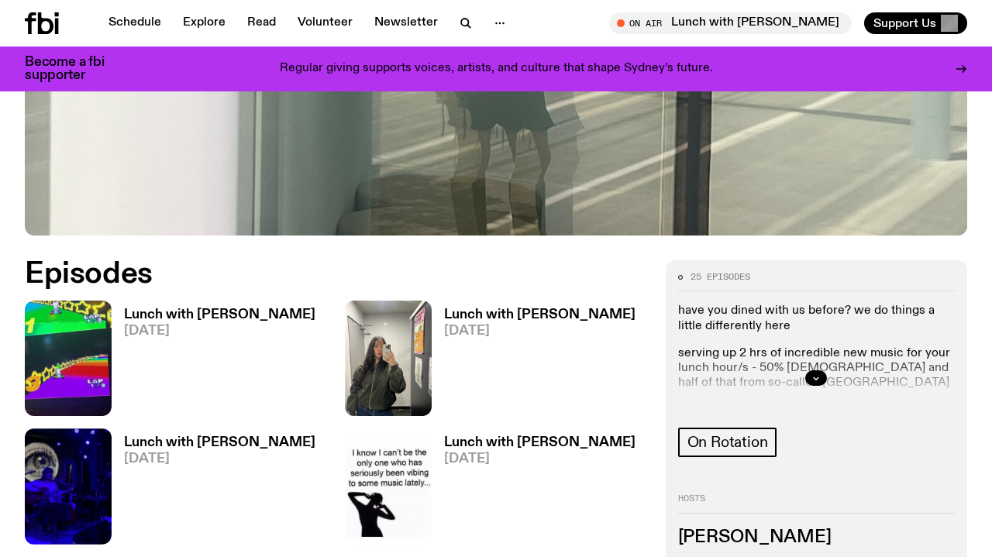
scroll to position [587, 0]
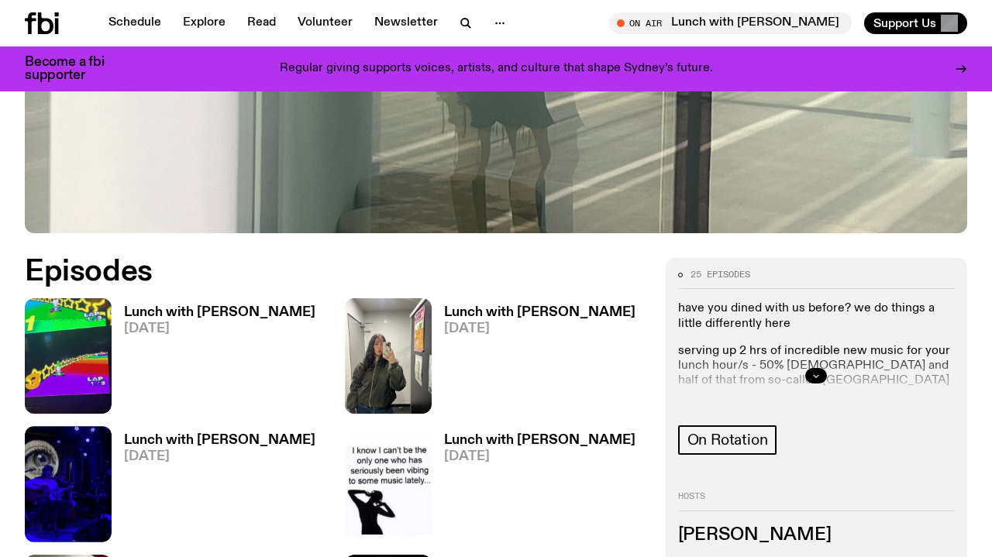
click at [818, 375] on icon "button" at bounding box center [816, 376] width 5 height 2
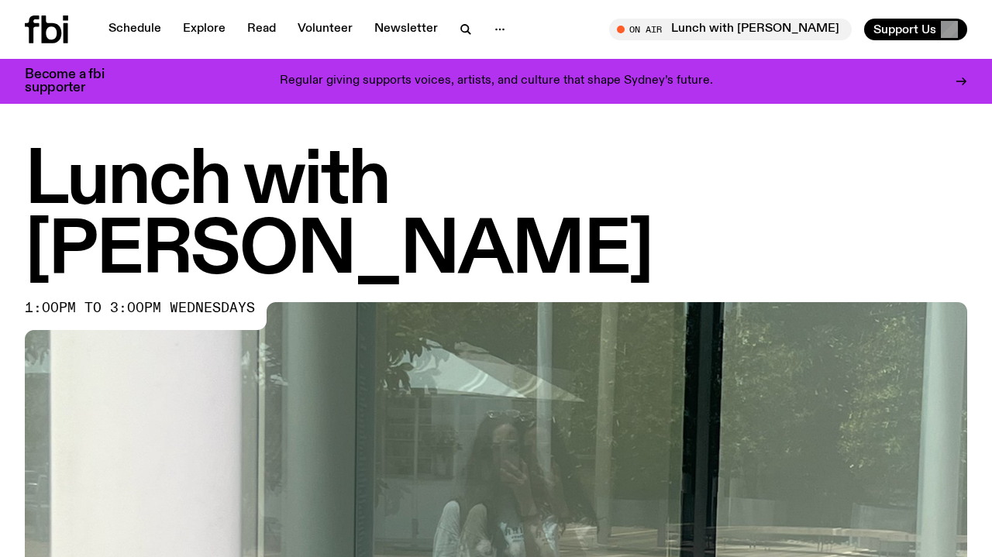
scroll to position [0, 0]
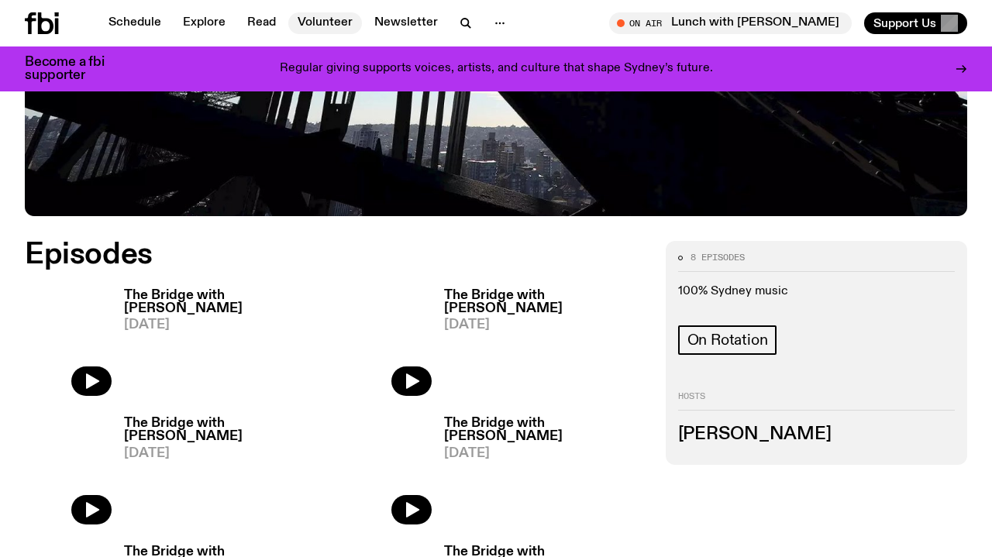
scroll to position [703, 0]
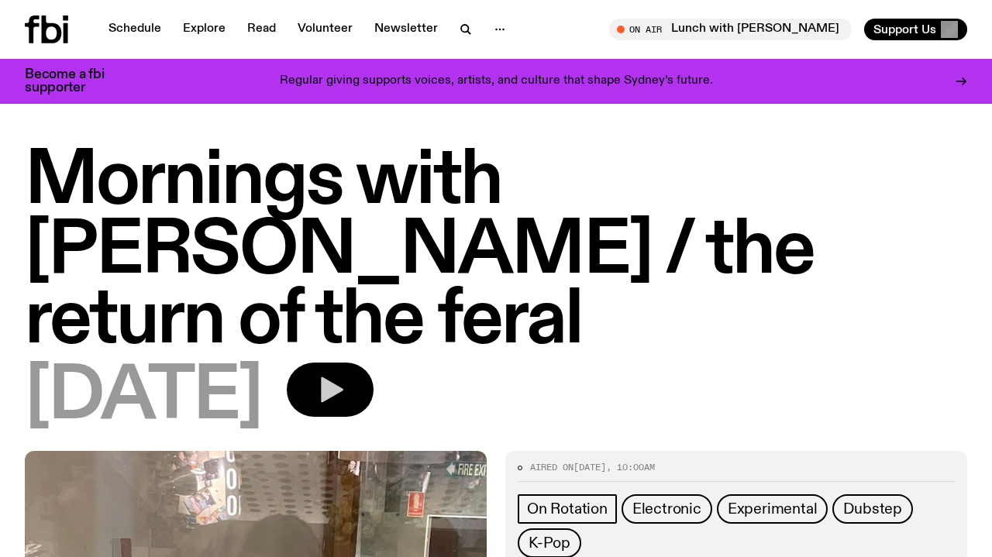
click at [346, 388] on icon "button" at bounding box center [330, 390] width 31 height 31
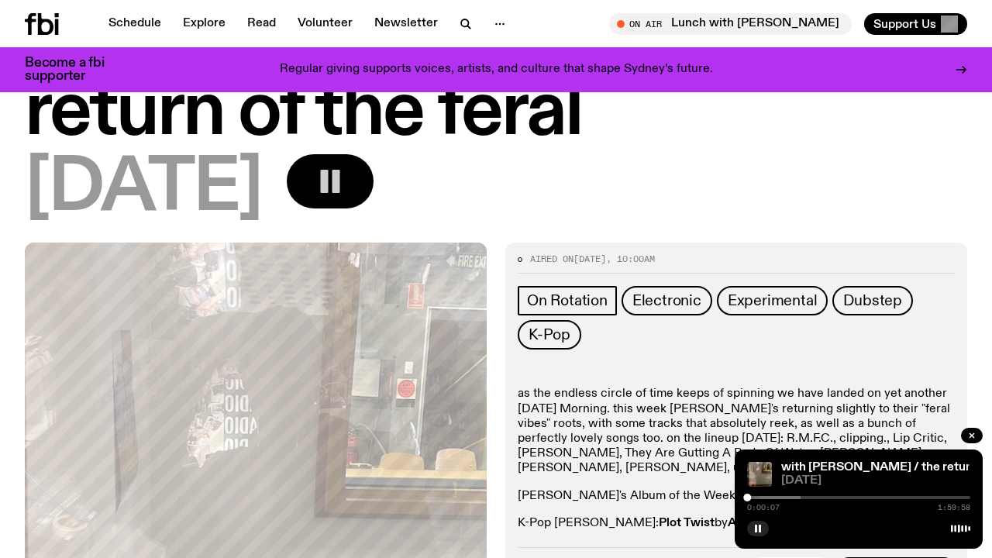
scroll to position [129, 0]
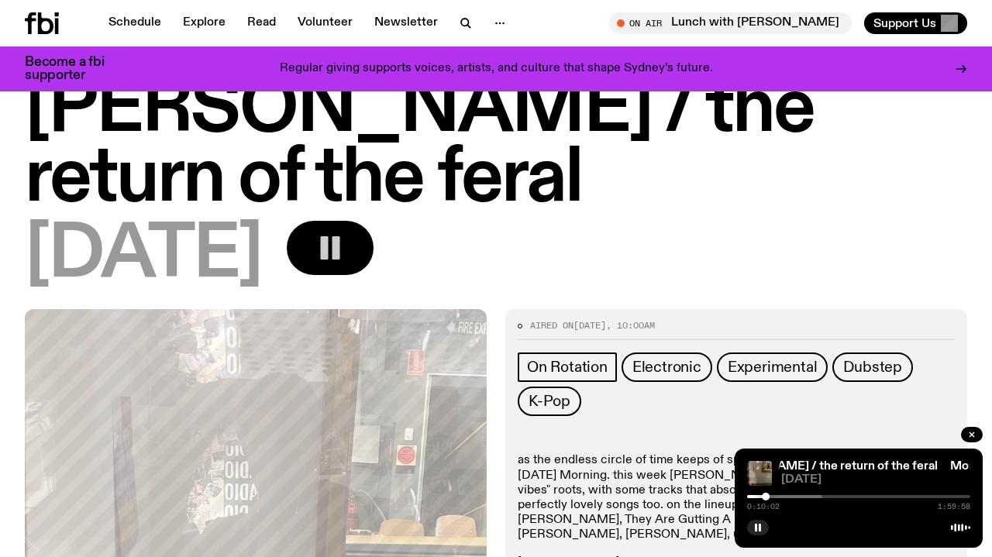
click at [329, 251] on rect "button" at bounding box center [325, 247] width 8 height 23
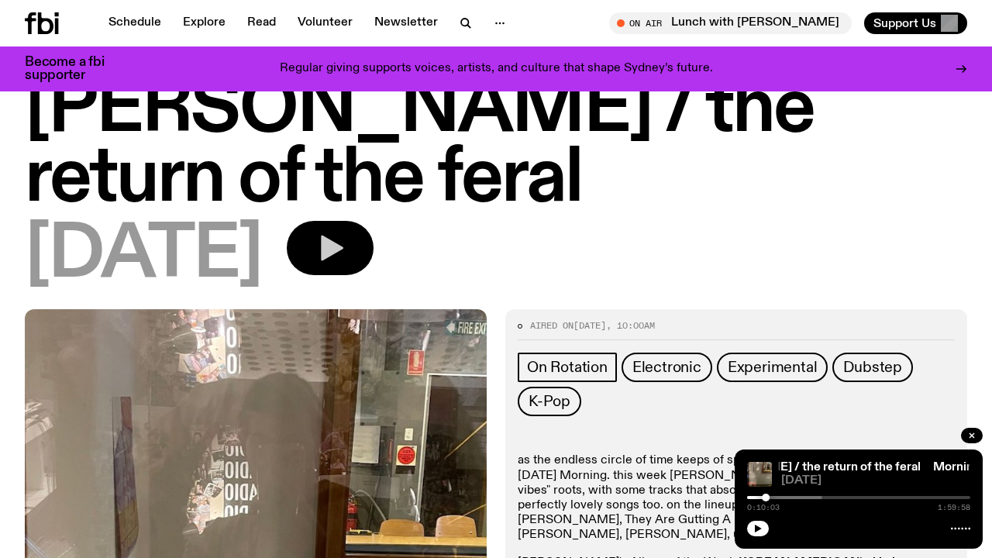
click at [369, 265] on button "button" at bounding box center [330, 248] width 87 height 54
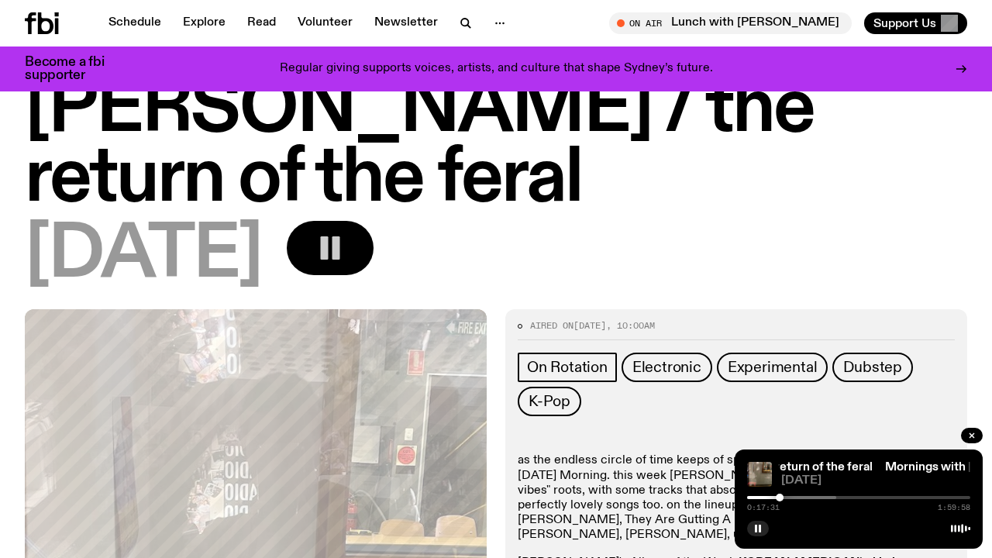
click at [374, 256] on button "button" at bounding box center [330, 248] width 87 height 54
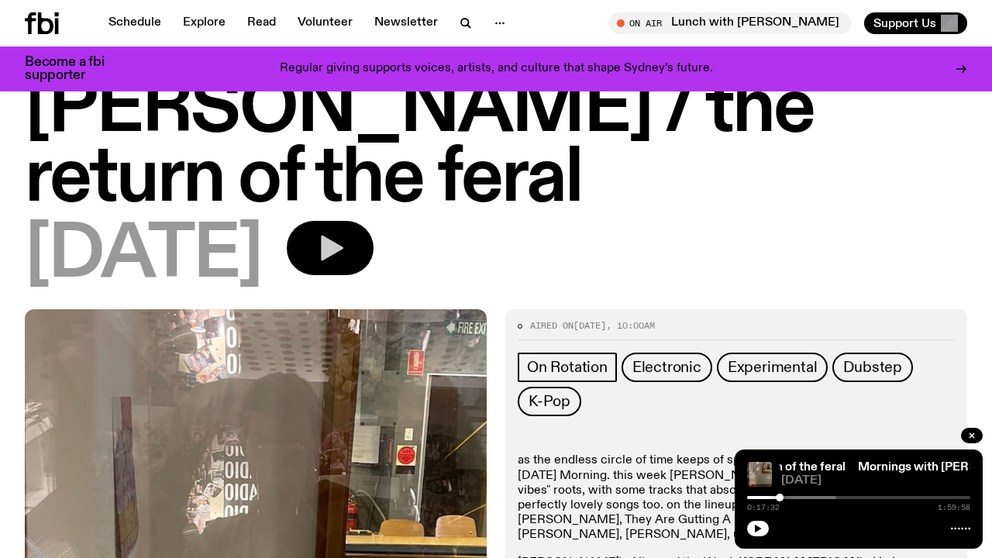
click at [346, 236] on icon "button" at bounding box center [330, 248] width 31 height 31
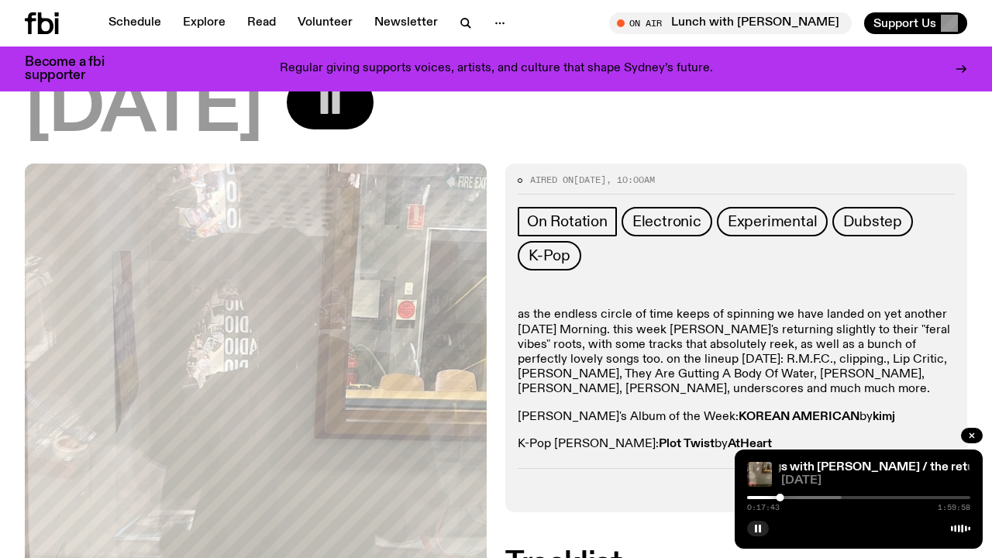
scroll to position [246, 0]
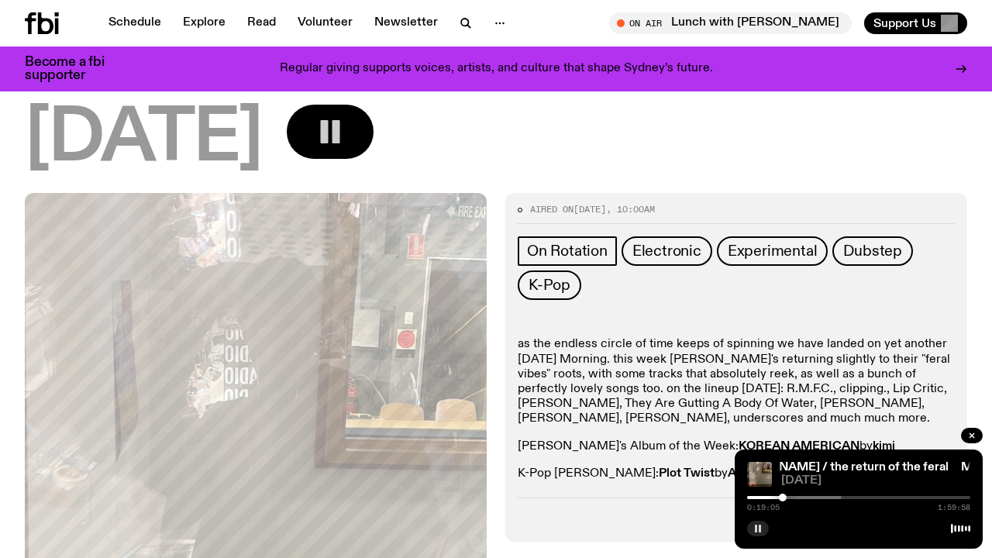
click at [758, 529] on icon "button" at bounding box center [758, 528] width 9 height 9
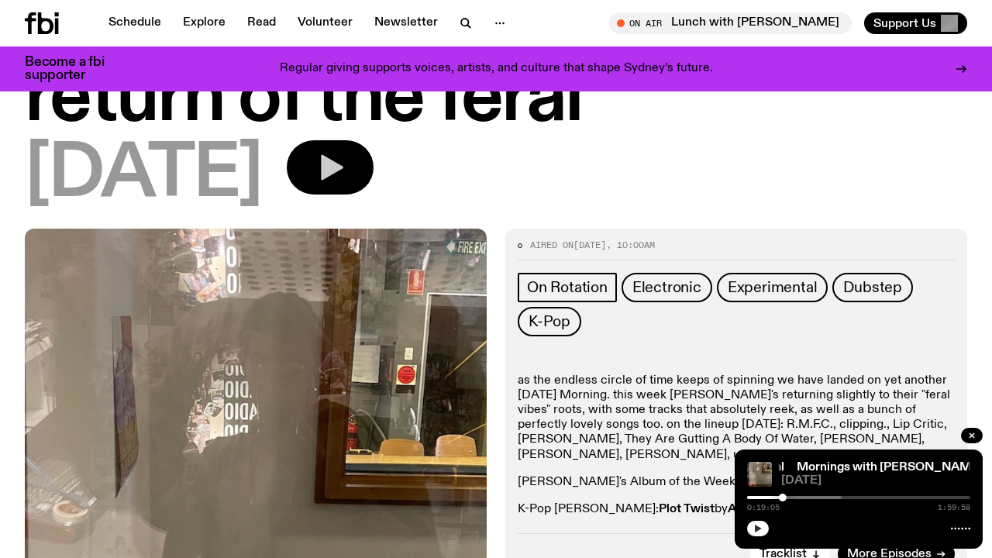
scroll to position [211, 0]
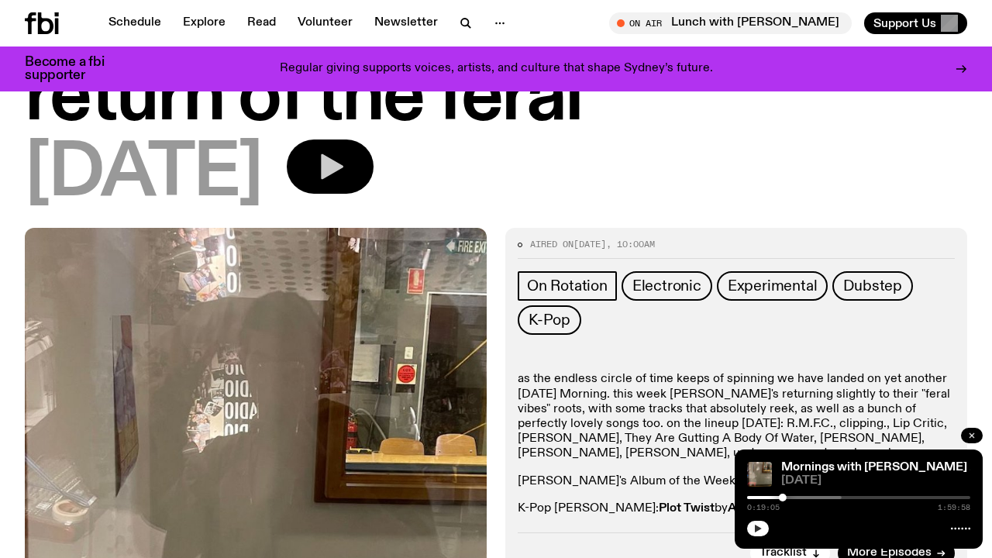
click at [971, 431] on button "button" at bounding box center [972, 436] width 22 height 16
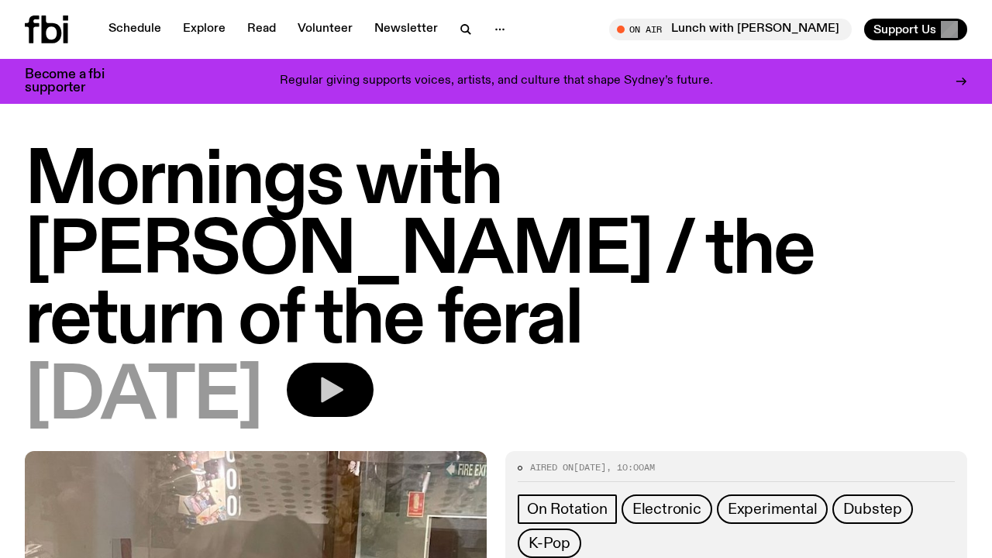
scroll to position [0, 0]
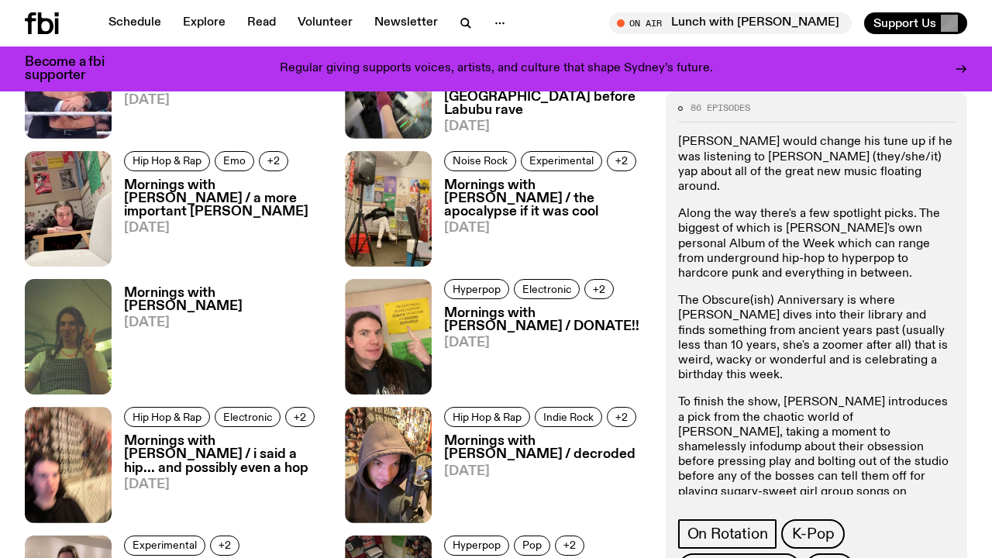
scroll to position [992, 0]
drag, startPoint x: 806, startPoint y: 487, endPoint x: 671, endPoint y: 485, distance: 134.1
click at [671, 485] on div "86 episodes Garfield would change his tune up if he was listening to Jimothy (t…" at bounding box center [817, 409] width 302 height 636
copy p "jim.k@fbiradio.com"
click at [903, 346] on p "The Obscure(ish) Anniversary is where Jim dives into their library and finds so…" at bounding box center [816, 338] width 277 height 89
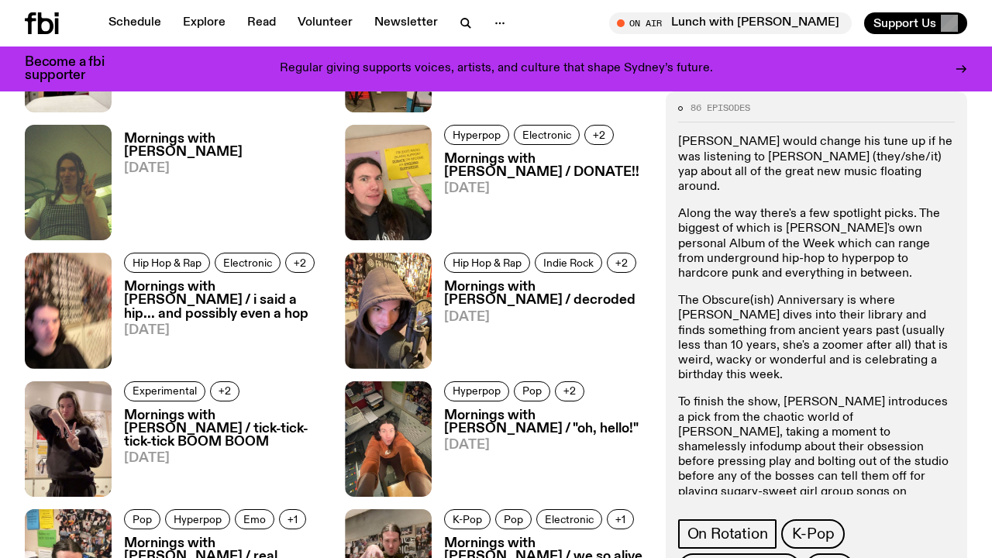
scroll to position [1175, 0]
